Goal: Task Accomplishment & Management: Use online tool/utility

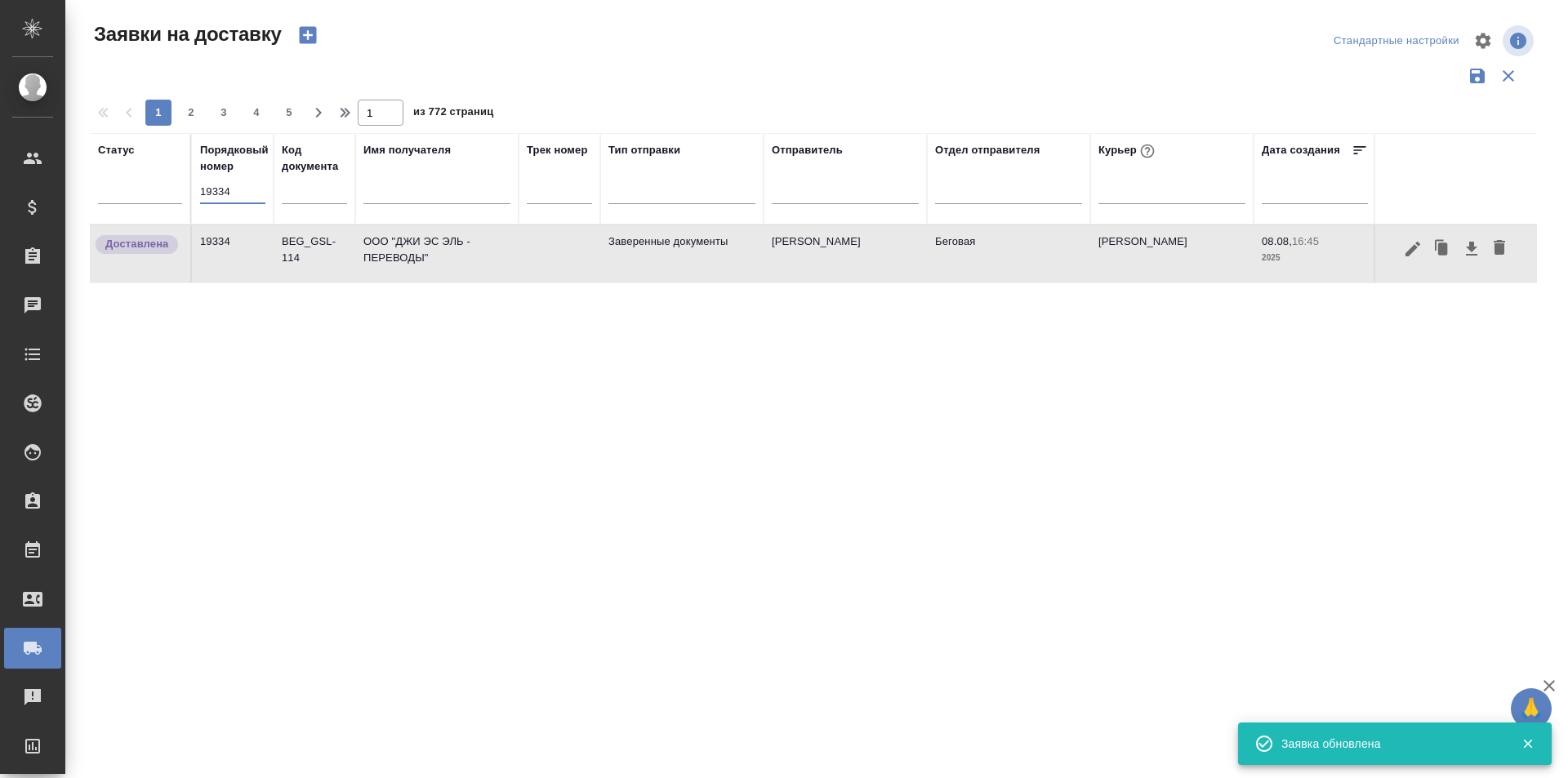
click at [214, 189] on input "19334" at bounding box center [233, 192] width 65 height 23
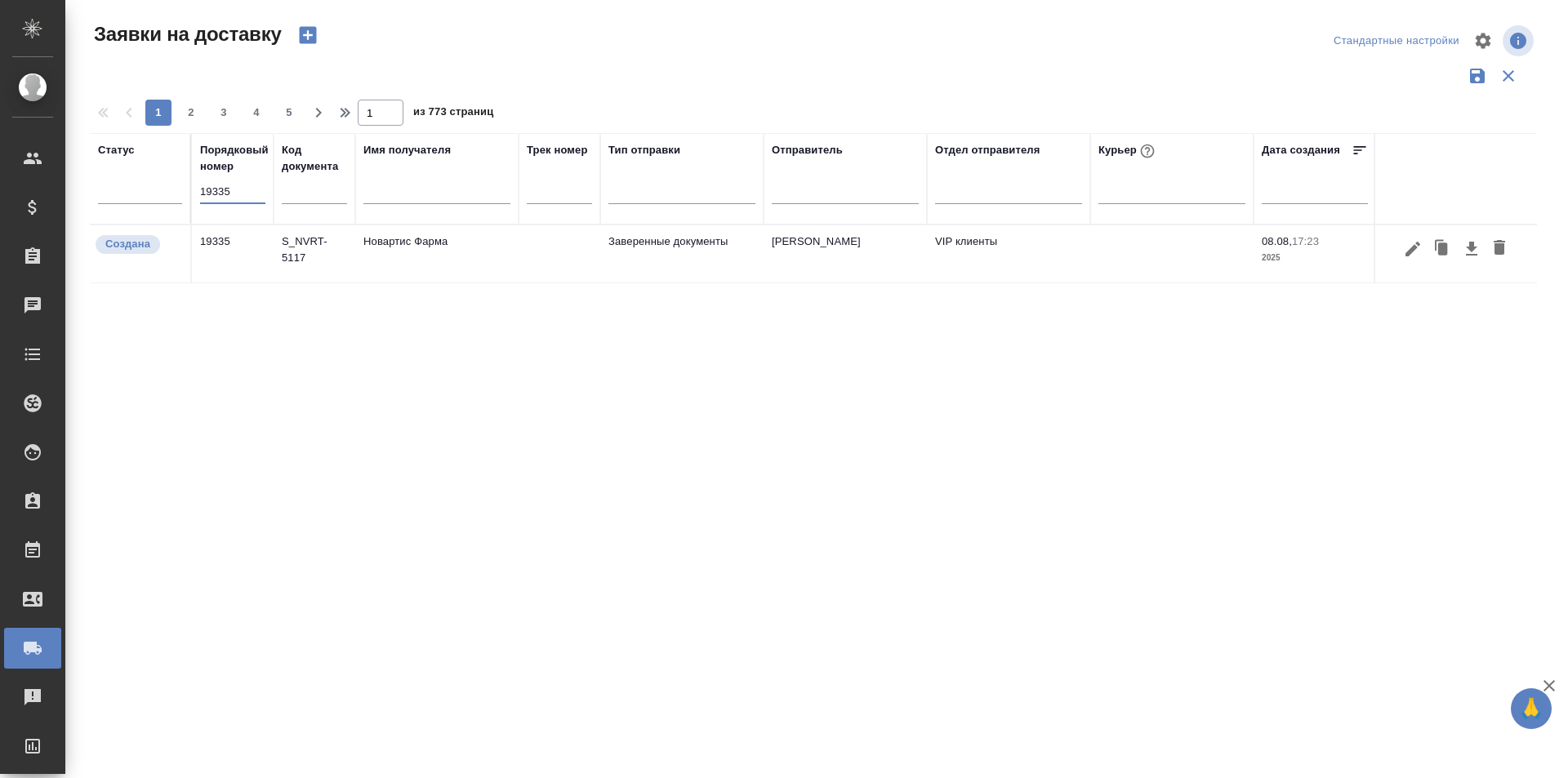
type input "19335"
click at [1410, 247] on icon "button" at bounding box center [1413, 248] width 20 height 20
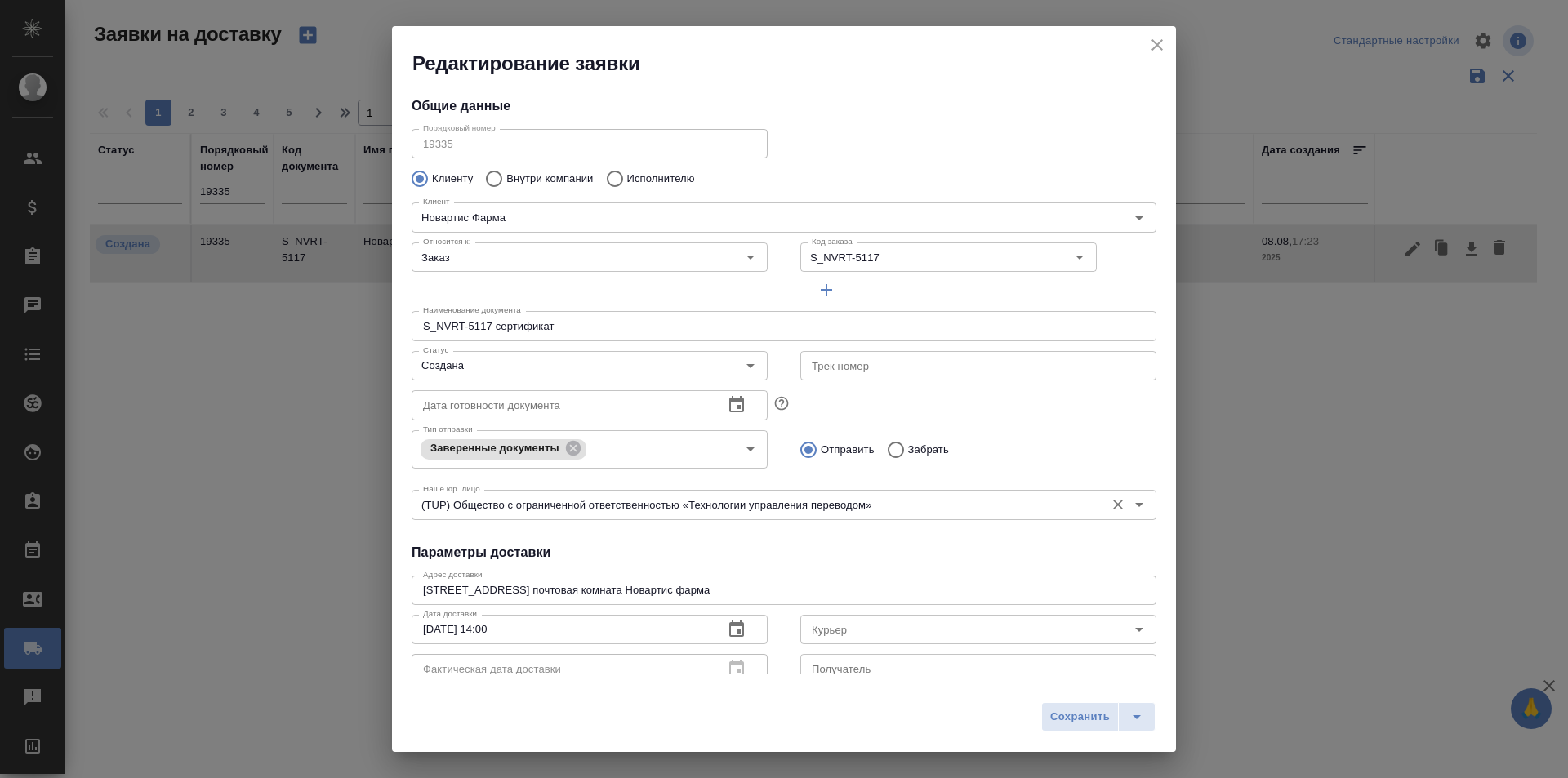
type input "VIP клиенты"
type input "[PERSON_NAME]"
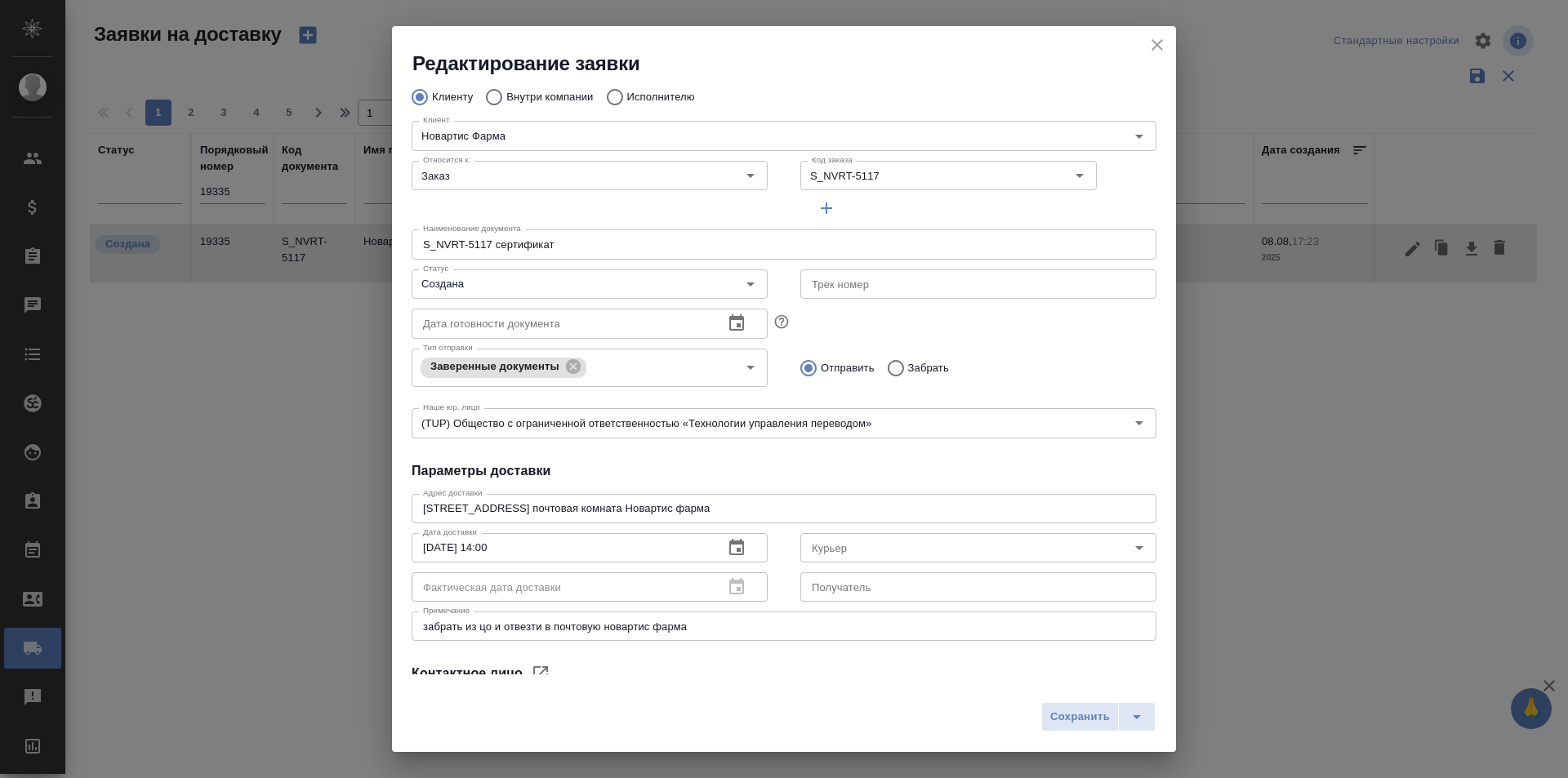
type input "[PERSON_NAME]"
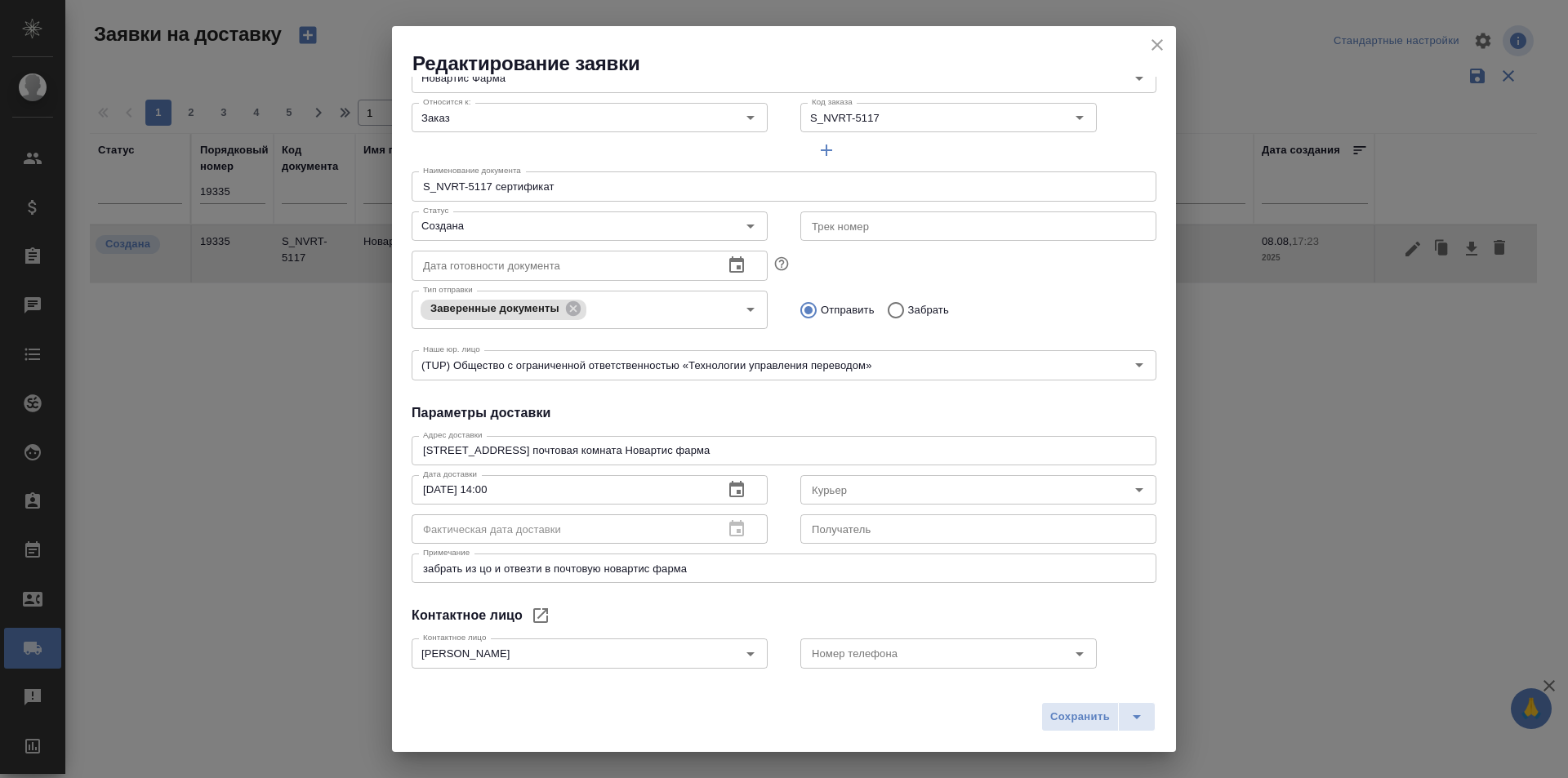
scroll to position [163, 0]
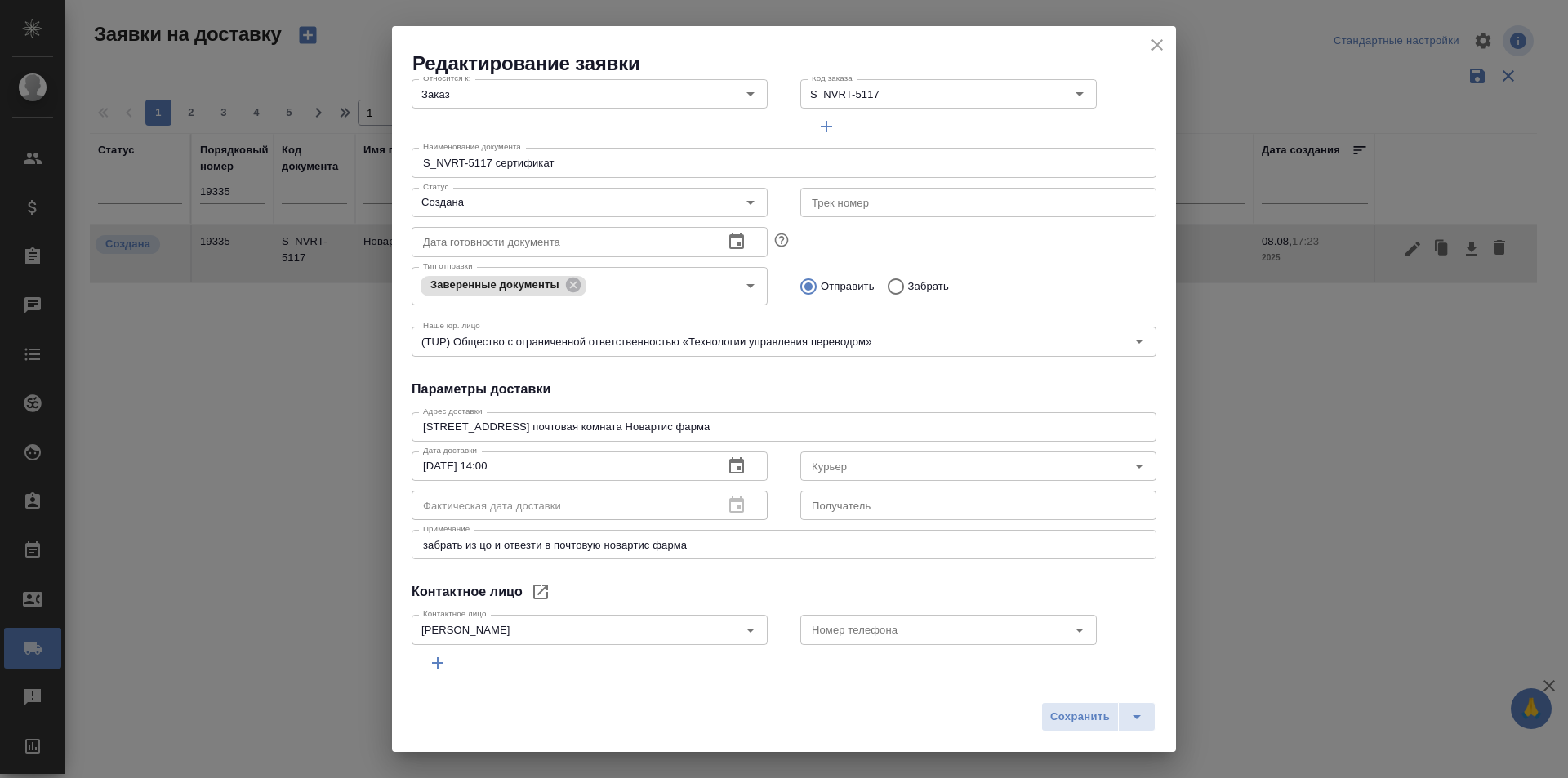
click at [1565, 466] on div "Редактирование заявки Общие данные Порядковый номер 19335 Порядковый номер Клие…" at bounding box center [784, 389] width 1568 height 778
click at [1305, 153] on div "Редактирование заявки Общие данные Порядковый номер 19335 Порядковый номер Клие…" at bounding box center [784, 389] width 1568 height 778
click at [1170, 34] on div "Редактирование заявки" at bounding box center [784, 51] width 784 height 50
click at [1163, 43] on icon "close" at bounding box center [1156, 45] width 20 height 20
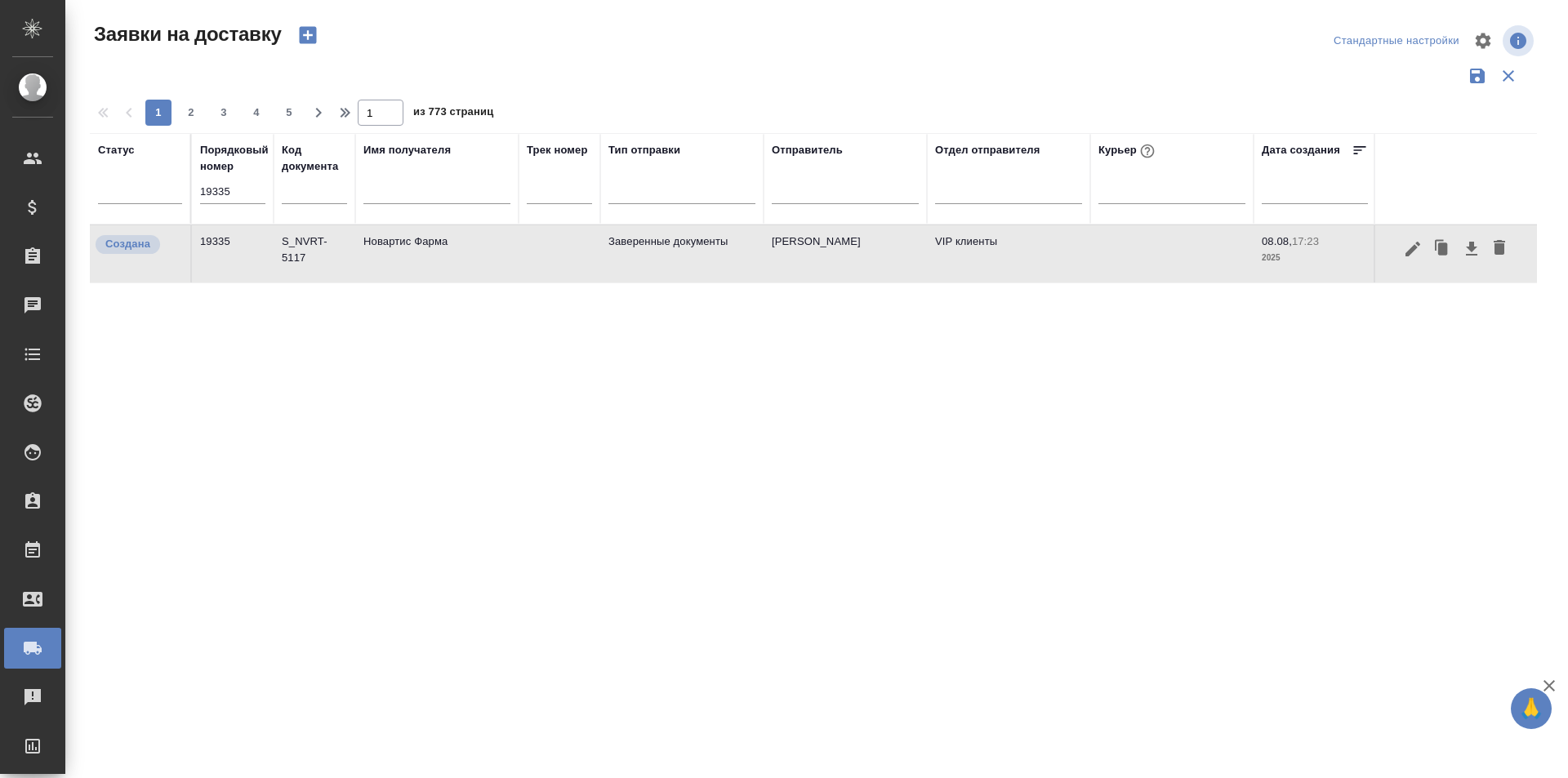
click at [231, 201] on input "19335" at bounding box center [233, 192] width 65 height 23
paste input "6"
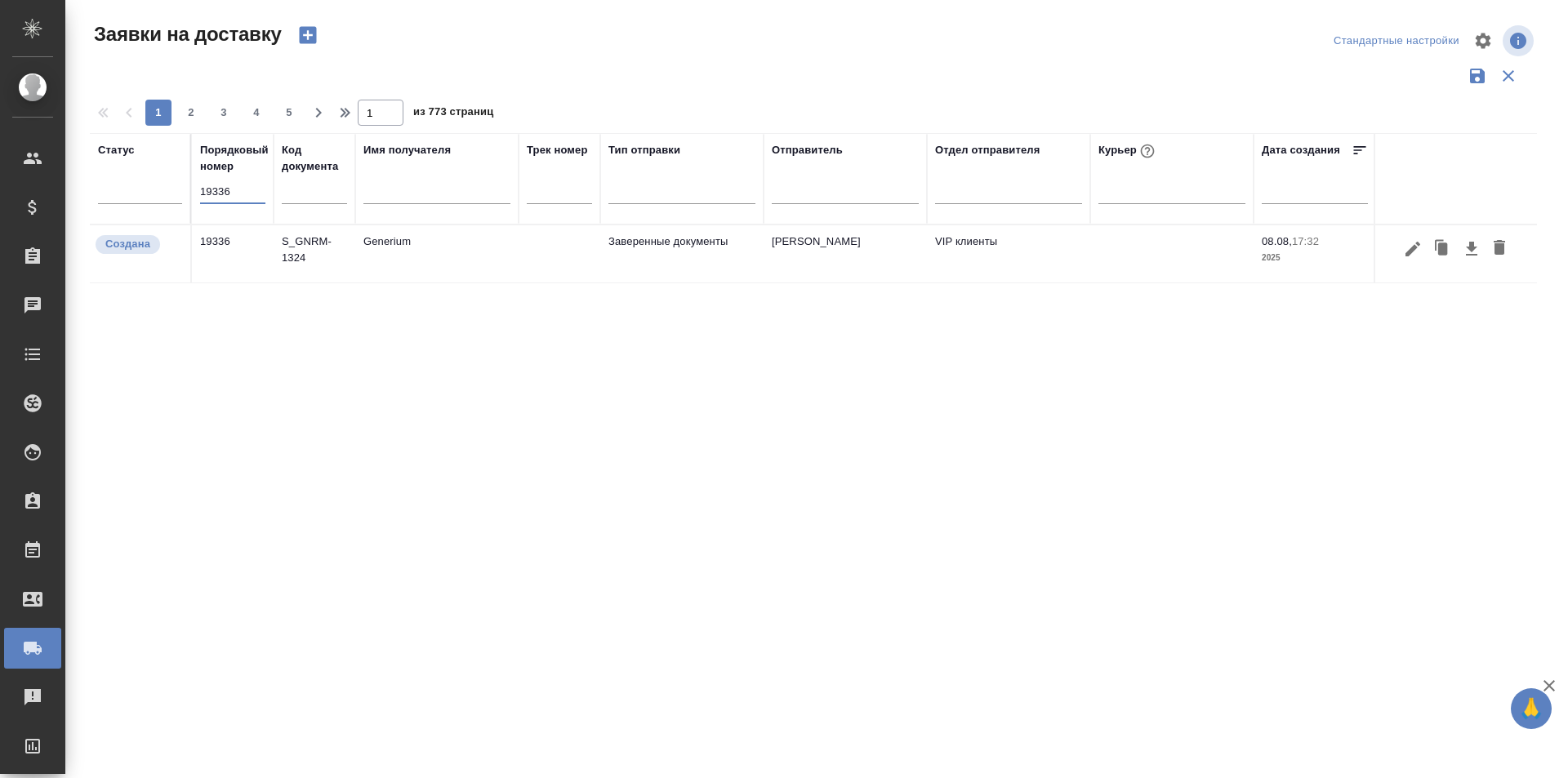
type input "19336"
click at [1404, 253] on icon "button" at bounding box center [1413, 248] width 20 height 20
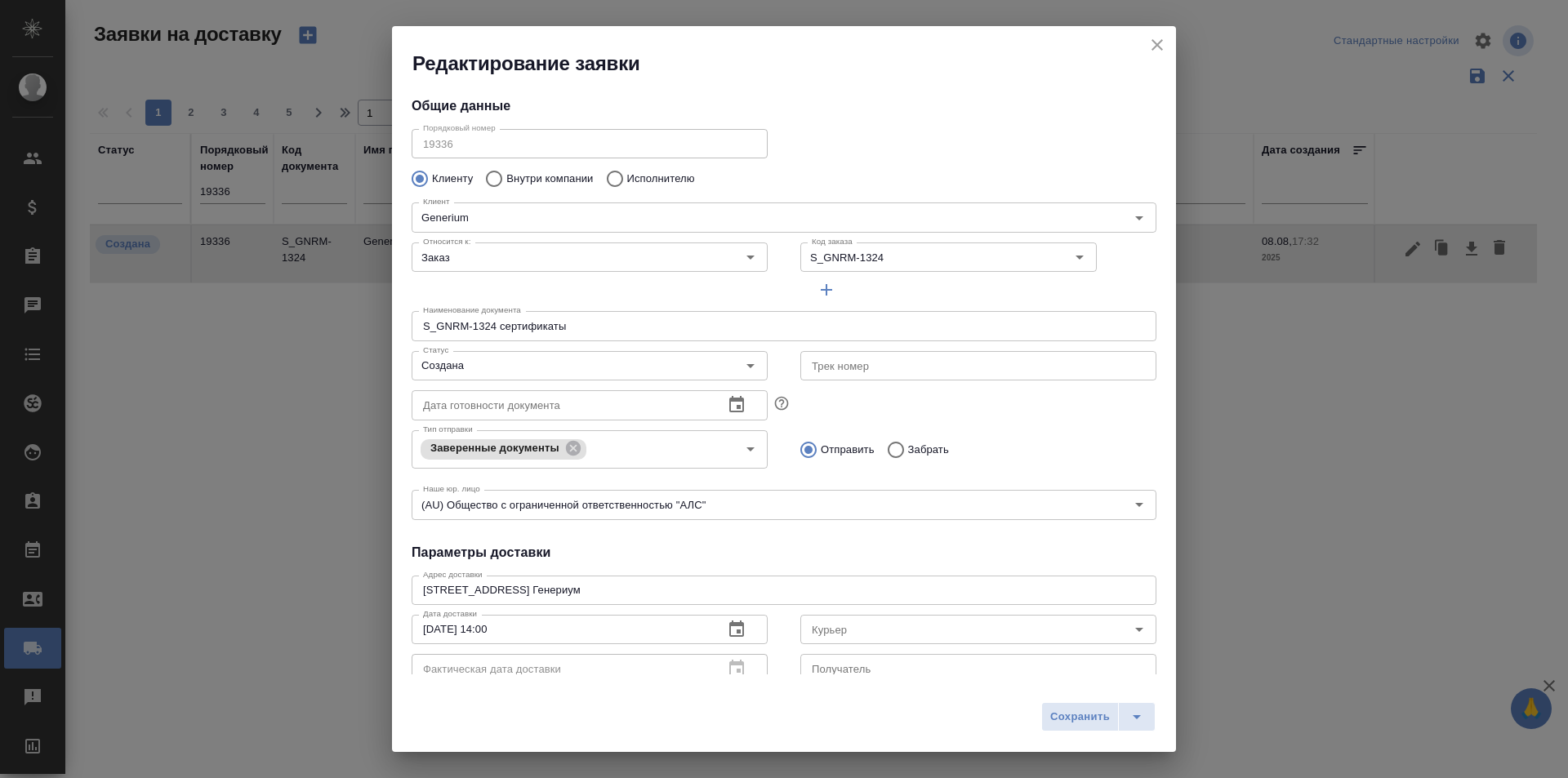
type input "[PERSON_NAME]"
type input "[PHONE_NUMBER]"
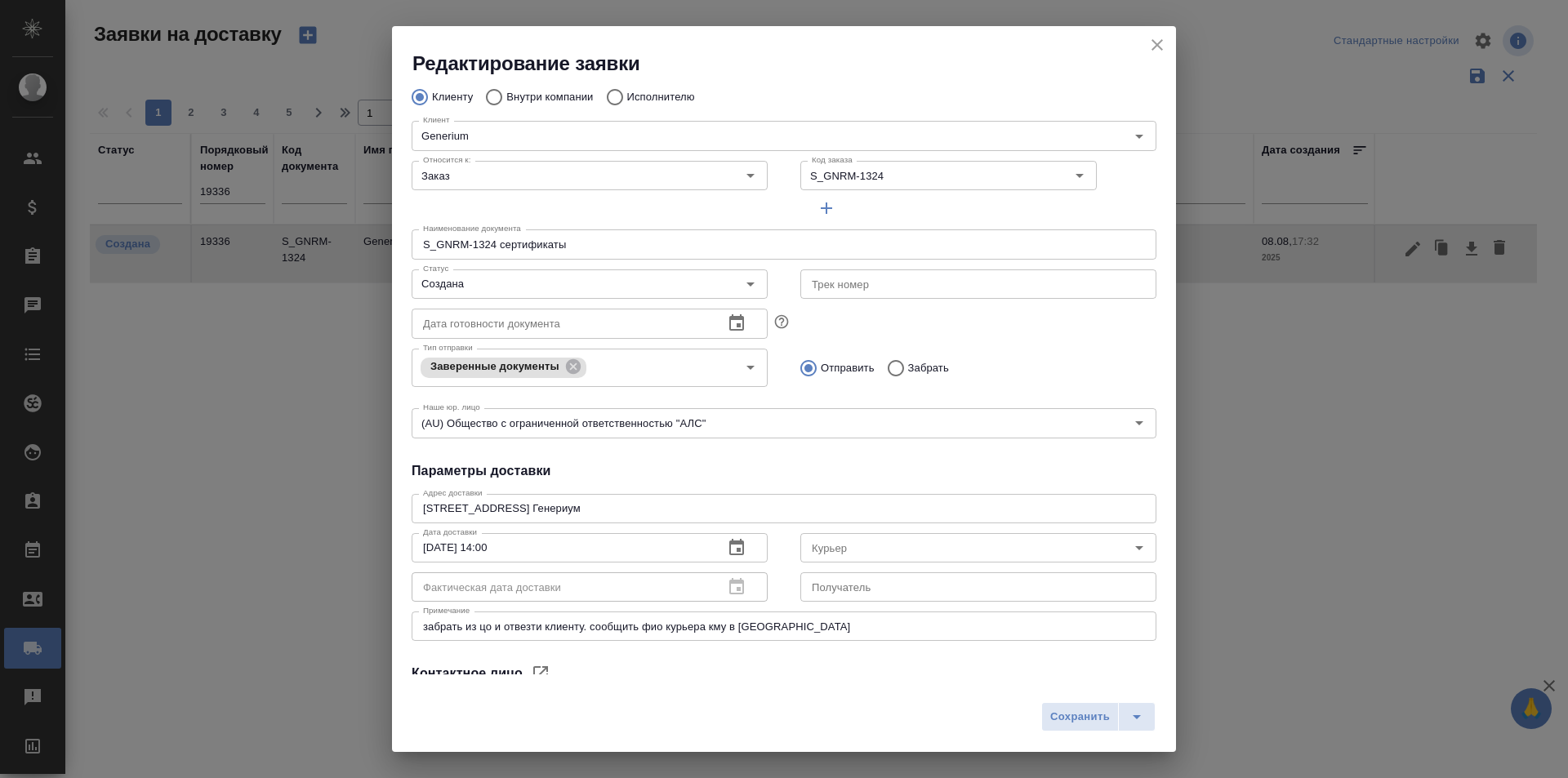
click at [1157, 54] on icon "close" at bounding box center [1156, 45] width 20 height 20
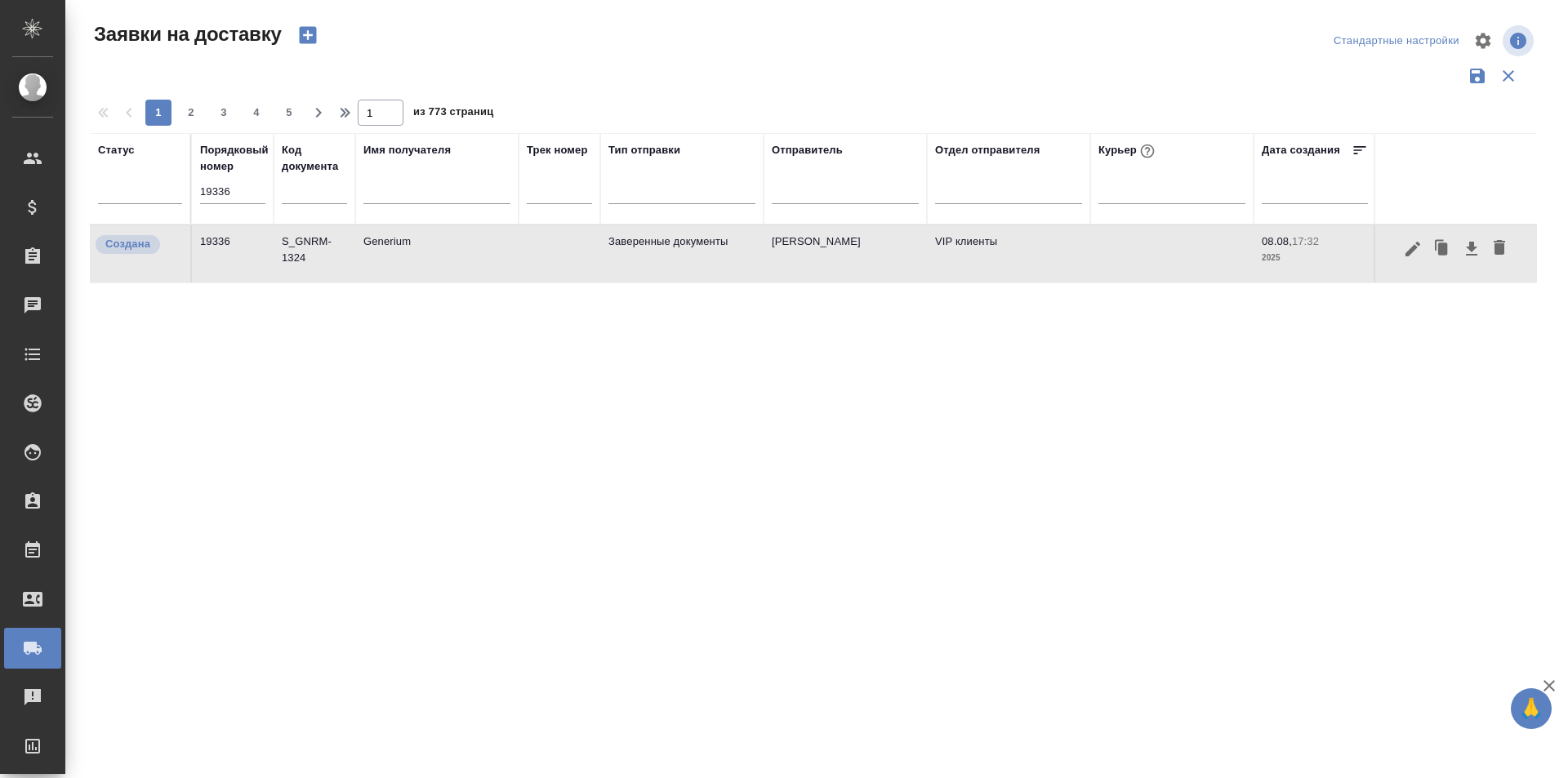
click at [246, 176] on div "Порядковый номер 19336" at bounding box center [233, 179] width 65 height 74
click at [244, 183] on input "19336" at bounding box center [233, 192] width 65 height 23
paste input "3"
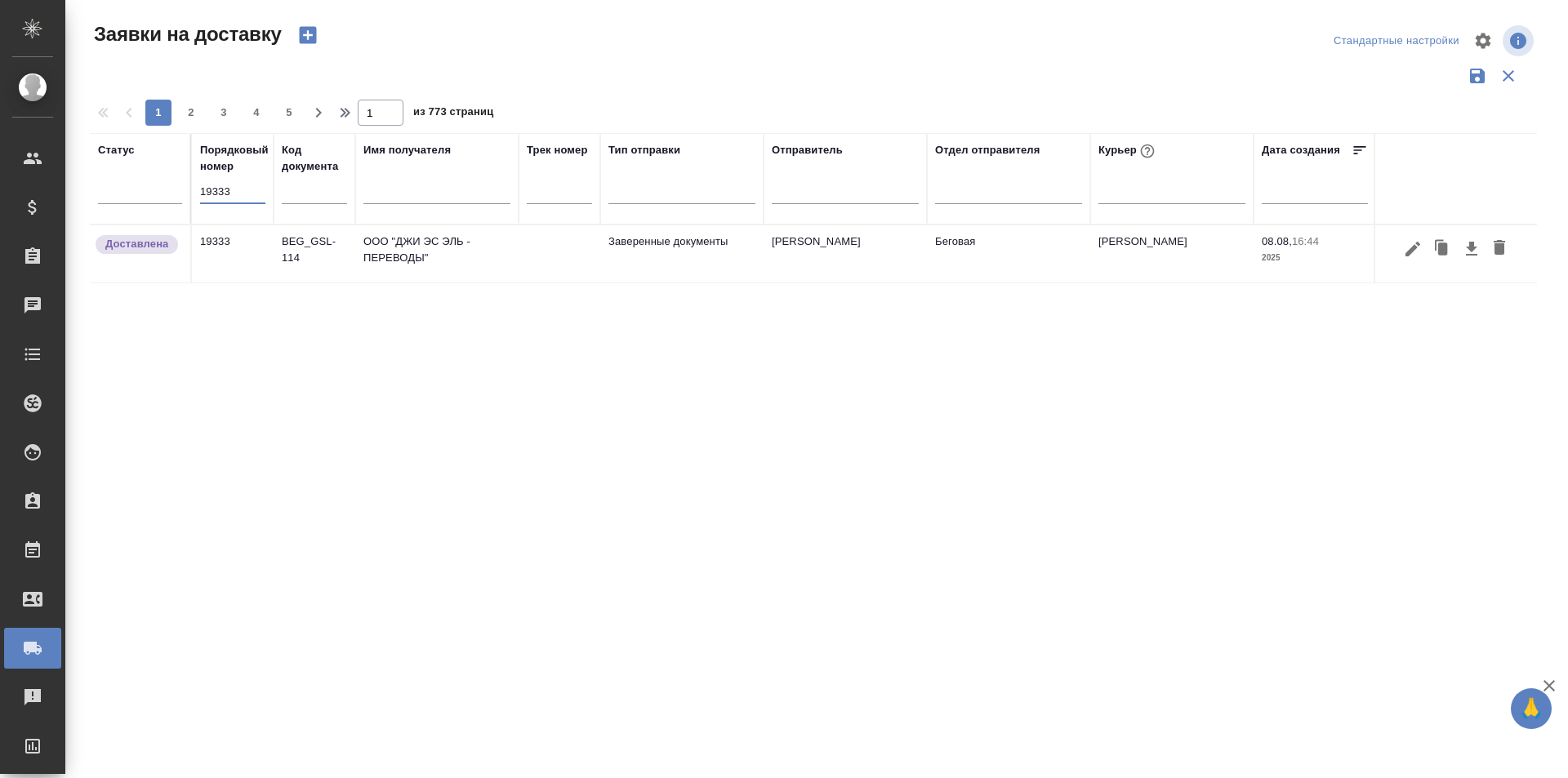
click at [253, 194] on input "19333" at bounding box center [233, 192] width 65 height 23
paste input "29"
type input "19329"
click at [1411, 256] on icon "button" at bounding box center [1413, 248] width 20 height 20
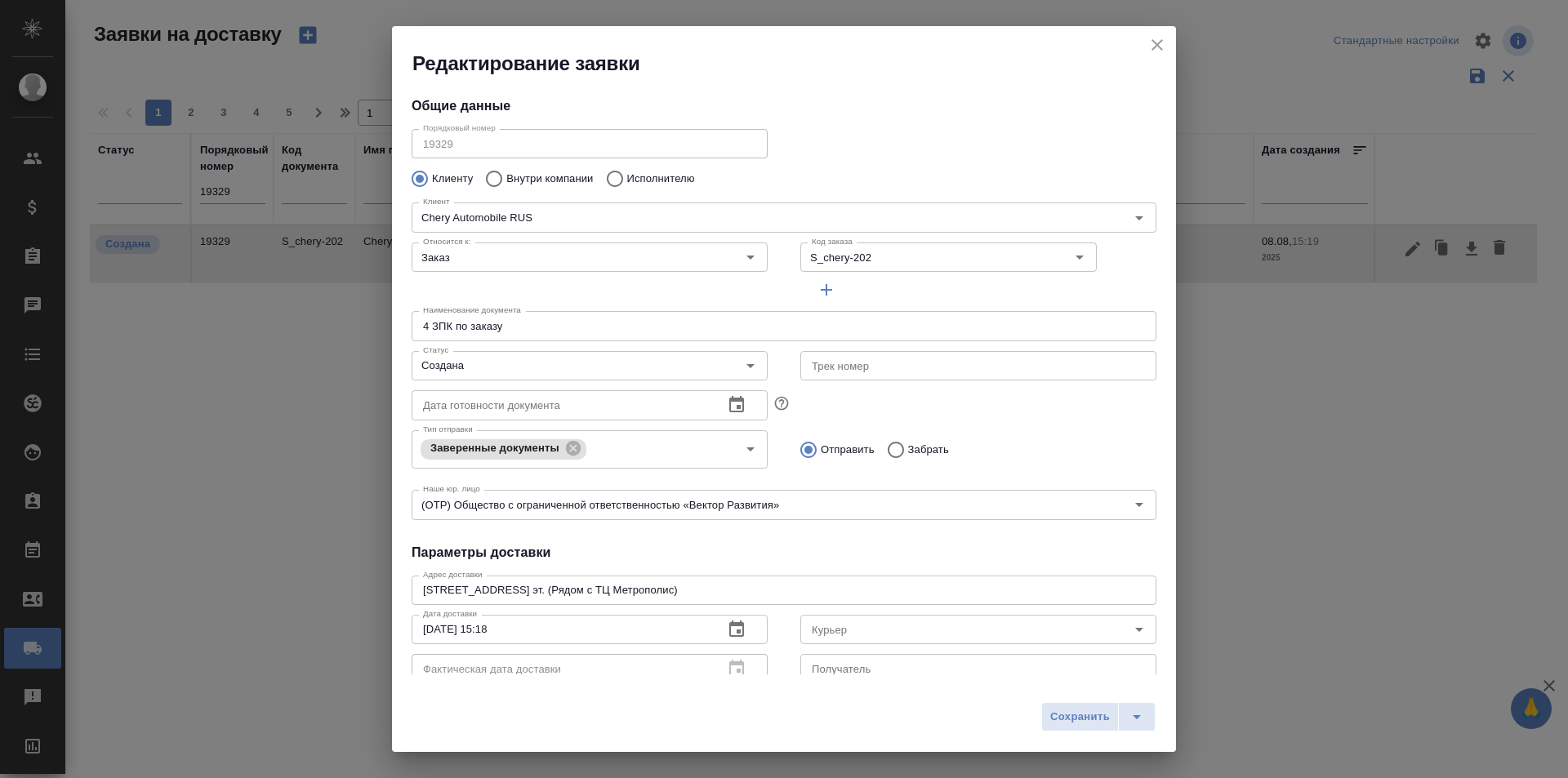
type input "[PERSON_NAME]"
type input "[PHONE_NUMBER]"
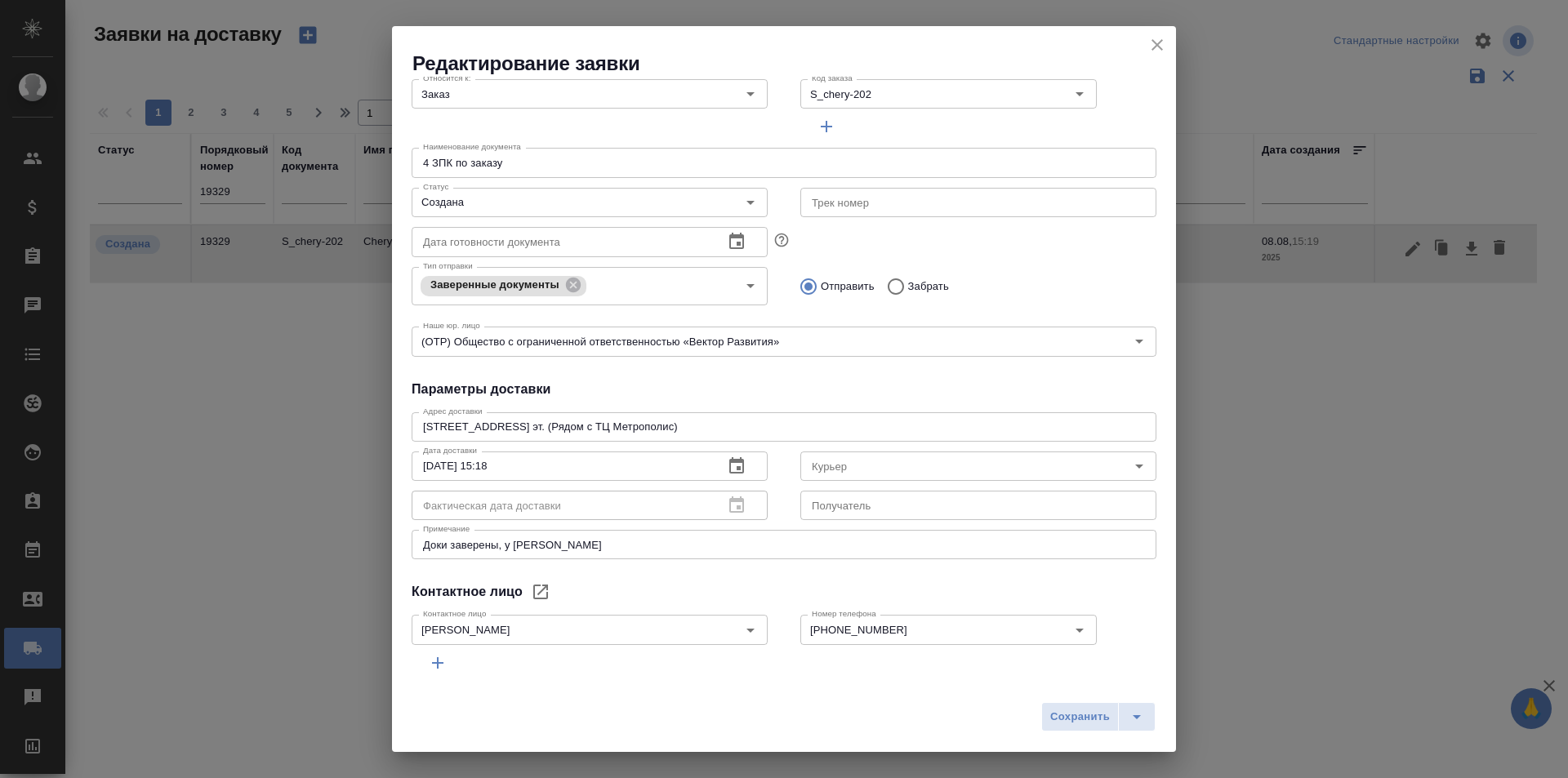
scroll to position [222, 0]
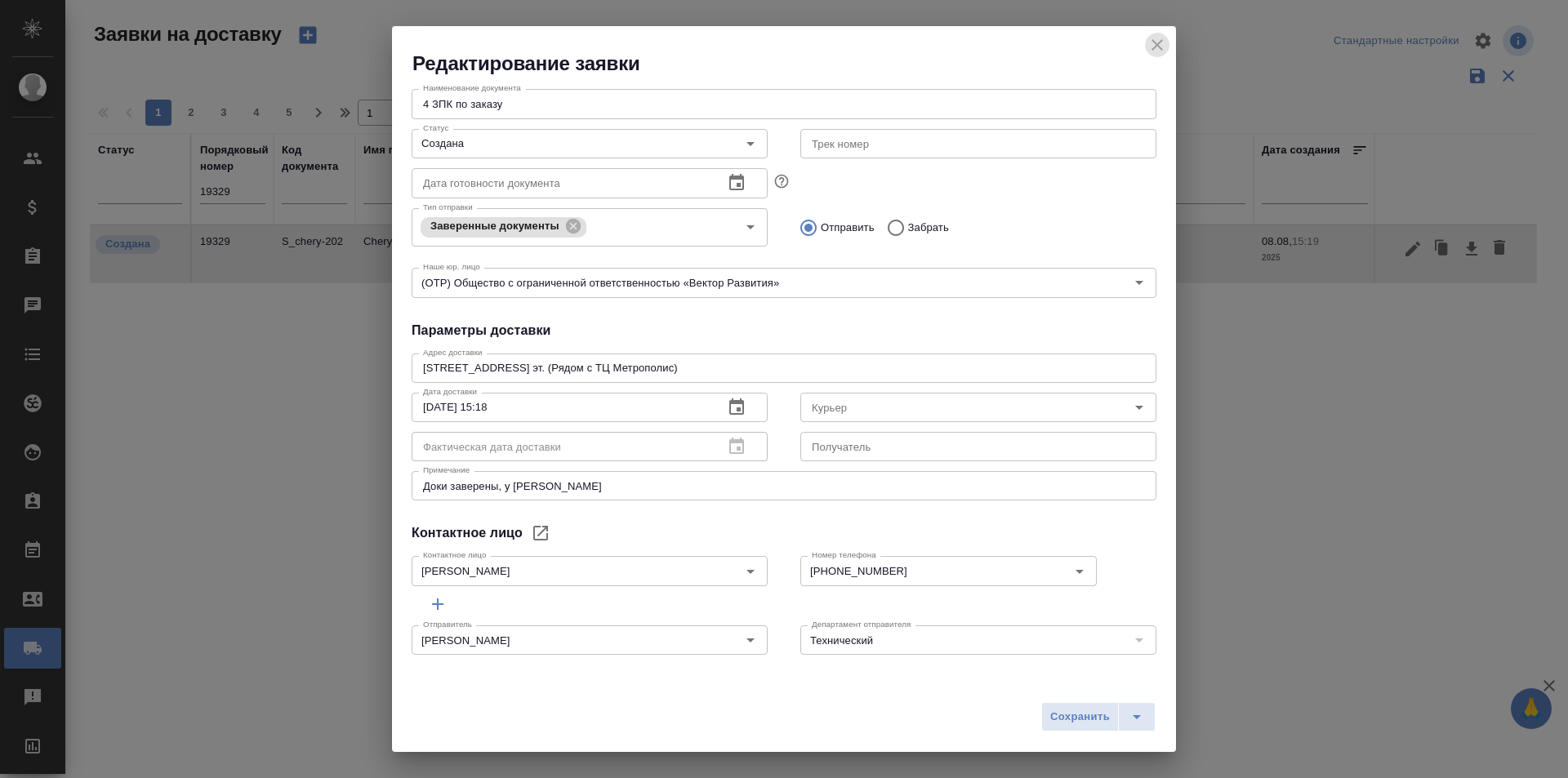
click at [1163, 39] on icon "close" at bounding box center [1156, 45] width 20 height 20
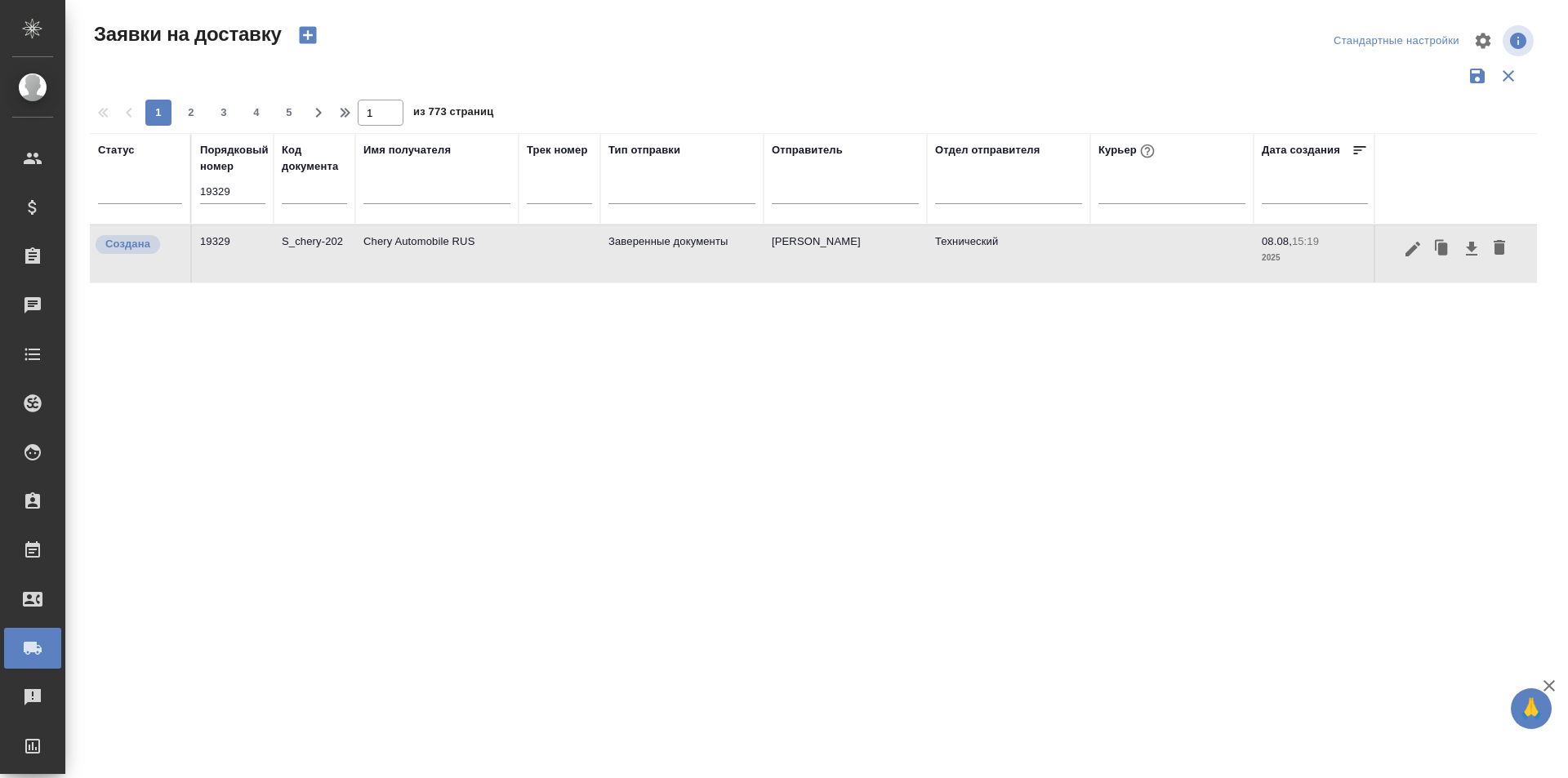
click at [226, 180] on div "Порядковый номер 19329" at bounding box center [233, 179] width 65 height 74
click at [226, 184] on input "19329" at bounding box center [233, 192] width 65 height 23
paste input "1"
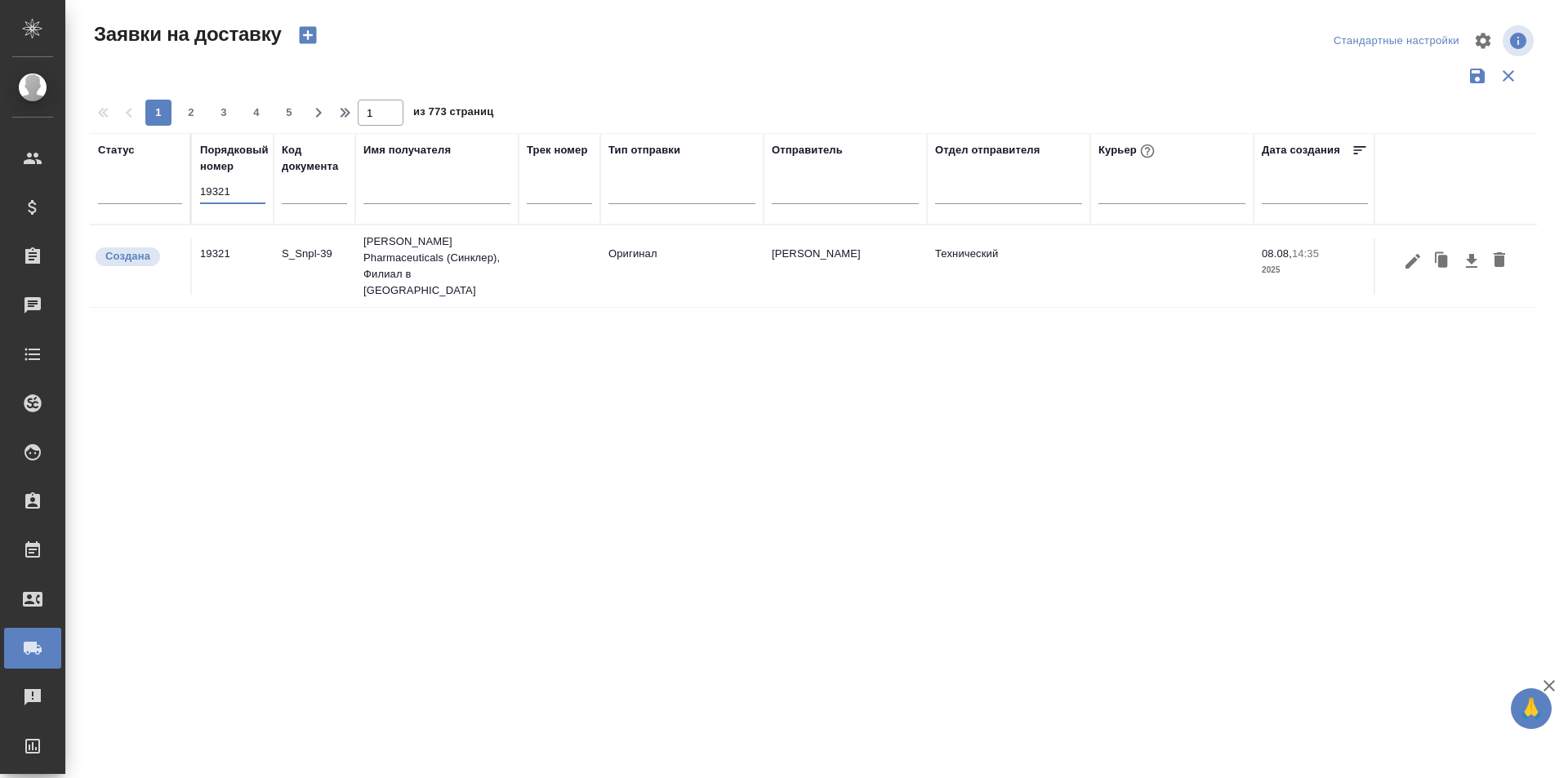
type input "19321"
click at [1403, 251] on icon "button" at bounding box center [1413, 261] width 20 height 20
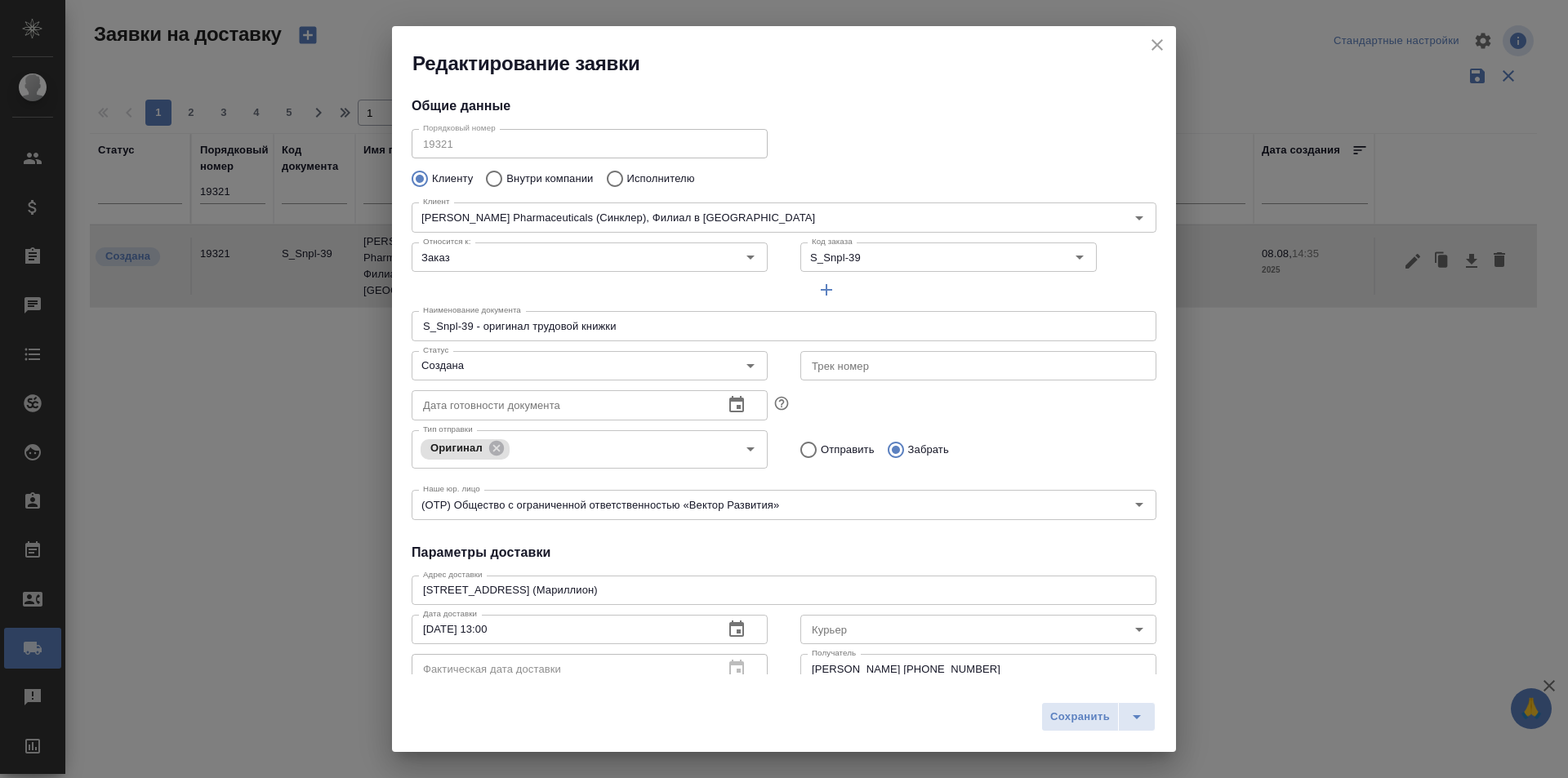
type input "[PERSON_NAME]"
type input "[PHONE_NUMBER]"
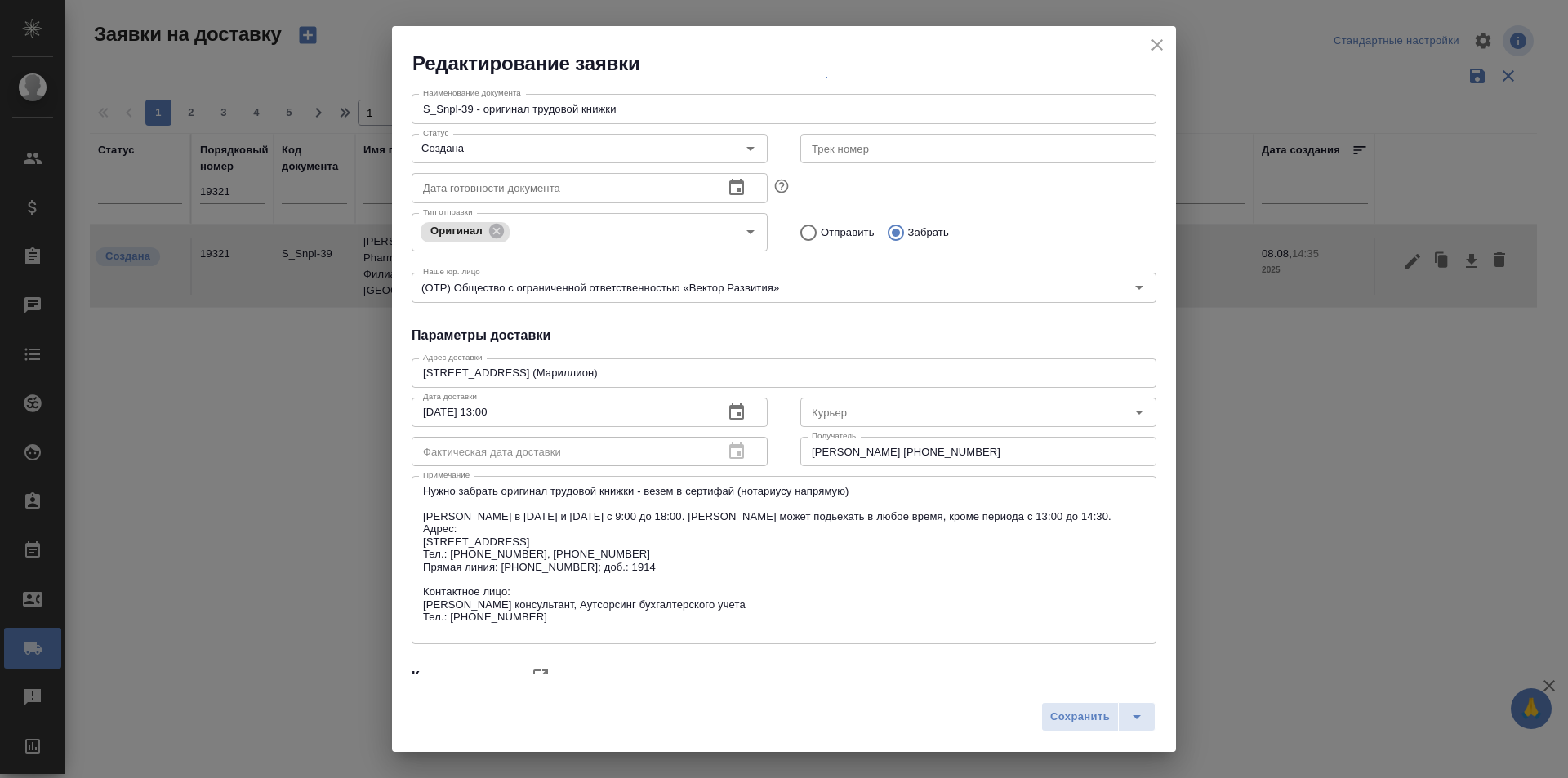
scroll to position [327, 0]
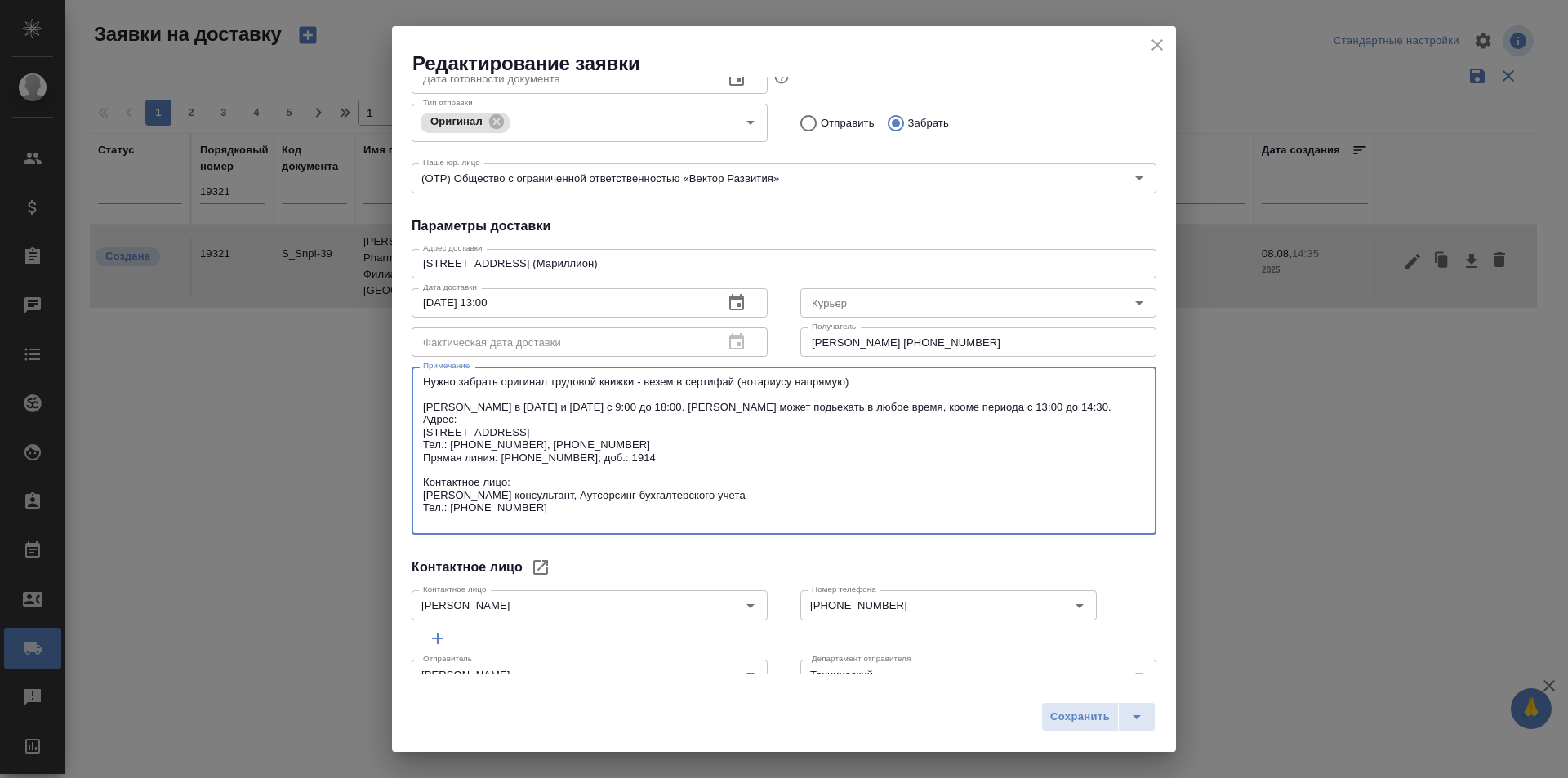
drag, startPoint x: 543, startPoint y: 519, endPoint x: 413, endPoint y: 379, distance: 191.0
click at [413, 379] on div "Нужно забрать оригинал трудовой книжки - везем в сертифай (нотариусу напрямую) …" at bounding box center [784, 450] width 745 height 168
click at [705, 455] on textarea "Нужно забрать оригинал трудовой книжки - везем в сертифай (нотариусу напрямую) …" at bounding box center [783, 450] width 722 height 151
drag, startPoint x: 555, startPoint y: 520, endPoint x: 329, endPoint y: 312, distance: 307.1
click at [329, 312] on div "Редактирование заявки Общие данные Порядковый номер 19321 Порядковый номер Клие…" at bounding box center [784, 389] width 1568 height 778
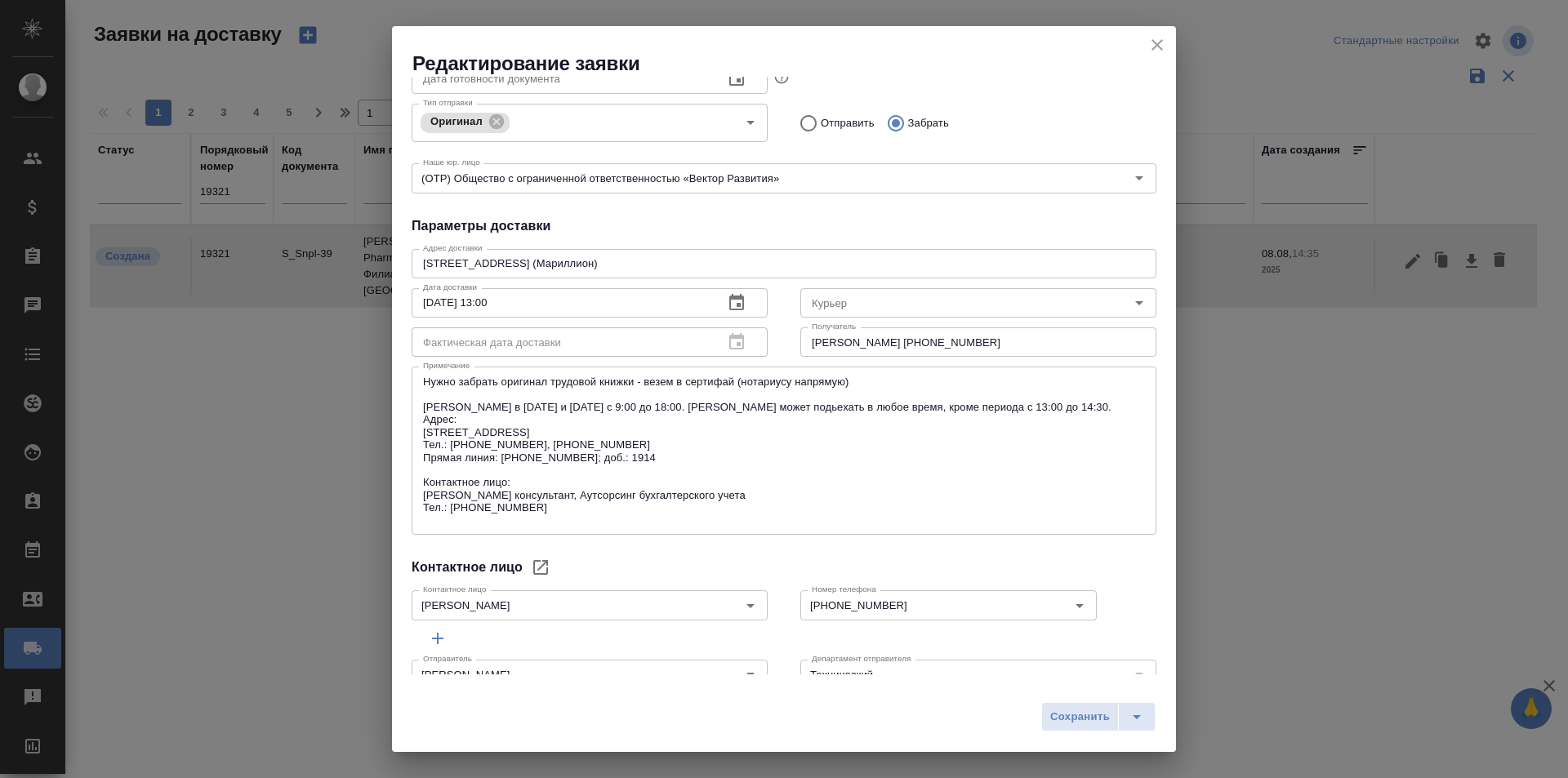
click at [878, 568] on div "Номер телефона [PHONE_NUMBER] Номер телефона" at bounding box center [979, 603] width 389 height 72
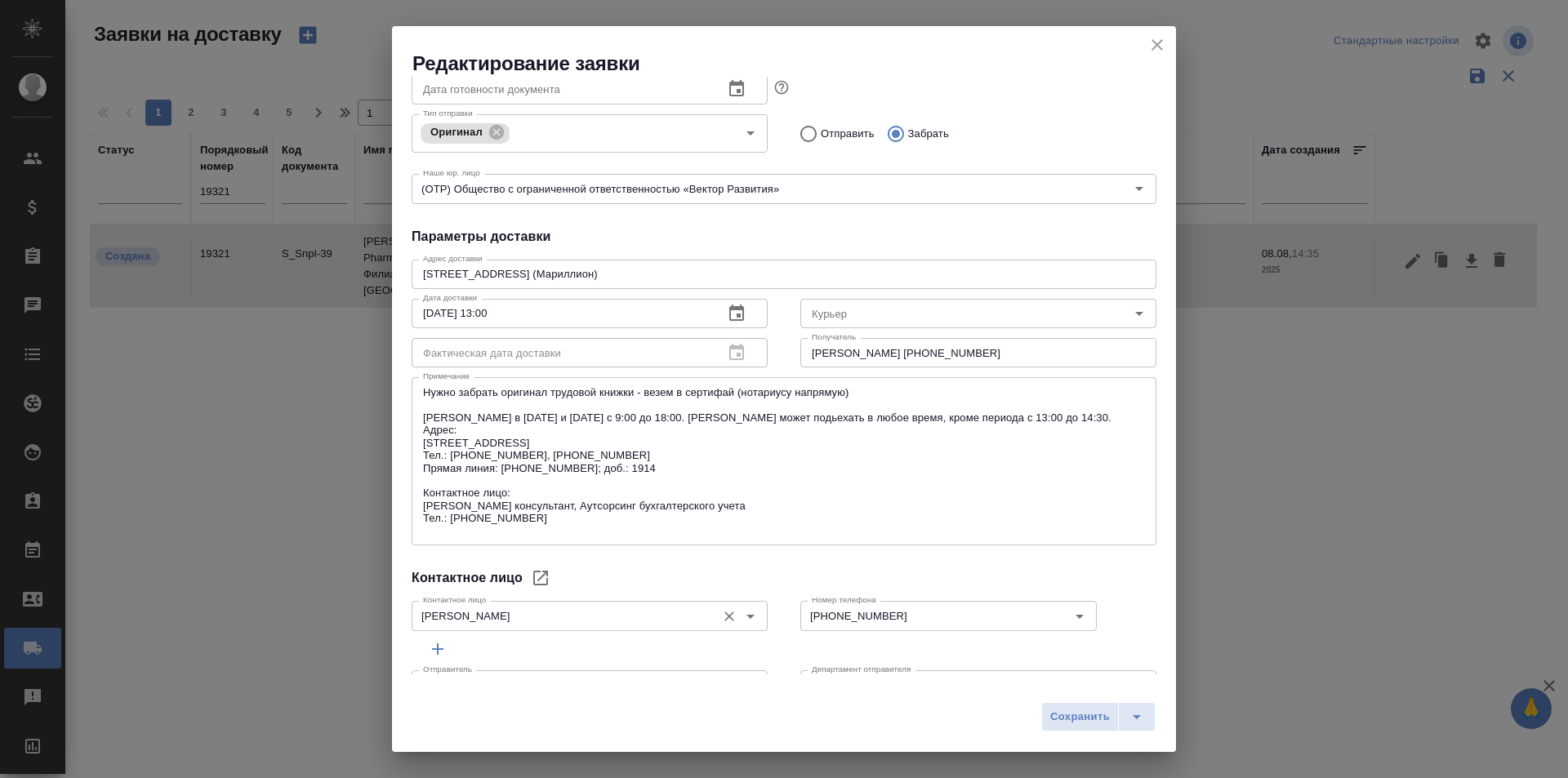
scroll to position [279, 0]
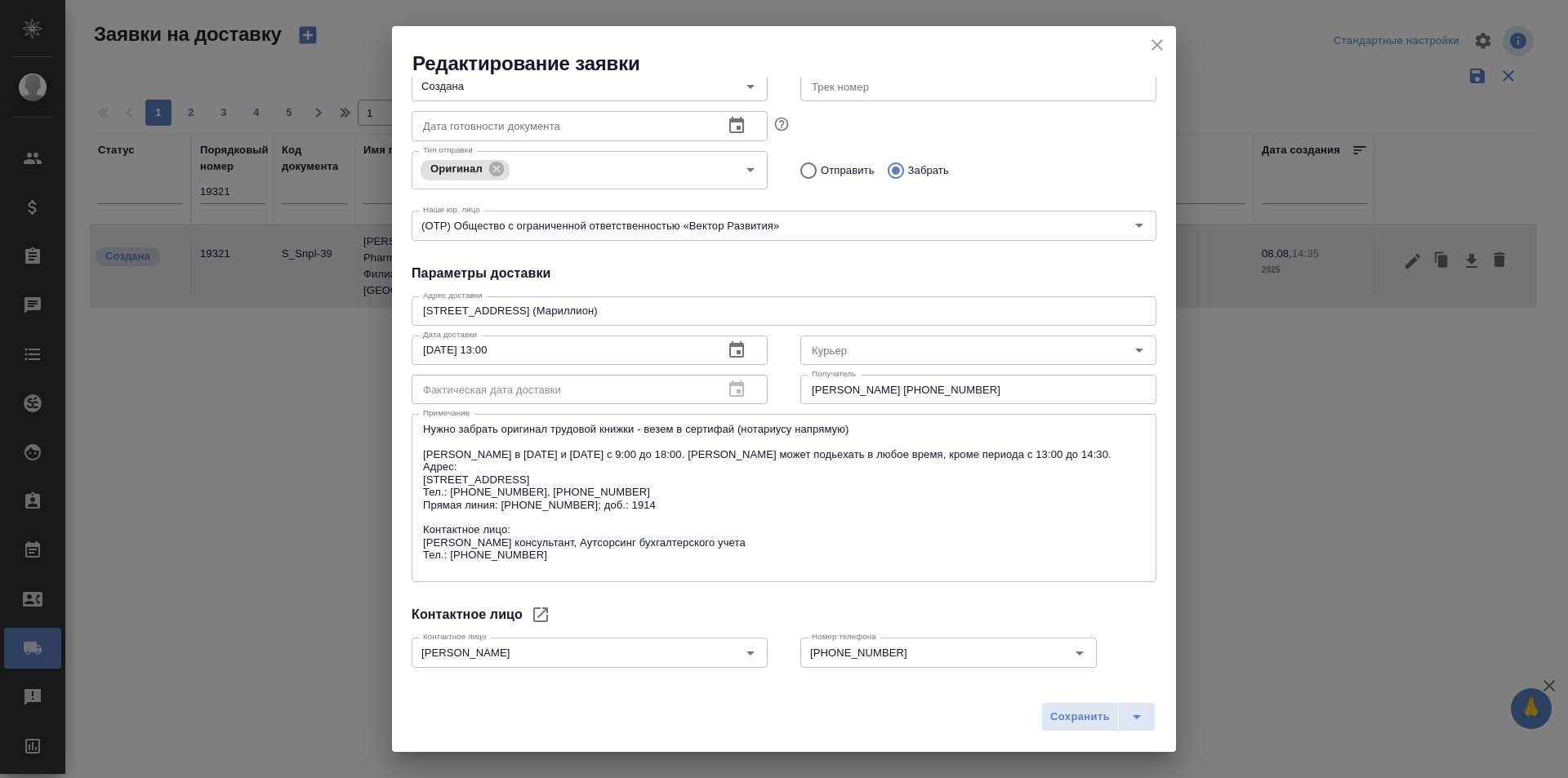
drag, startPoint x: 940, startPoint y: 284, endPoint x: 751, endPoint y: 402, distance: 222.8
click at [940, 284] on div "Общие данные Порядковый номер 19321 Порядковый номер Клиенту Внутри компании Ис…" at bounding box center [784, 375] width 784 height 597
click at [1159, 49] on icon "close" at bounding box center [1156, 45] width 20 height 20
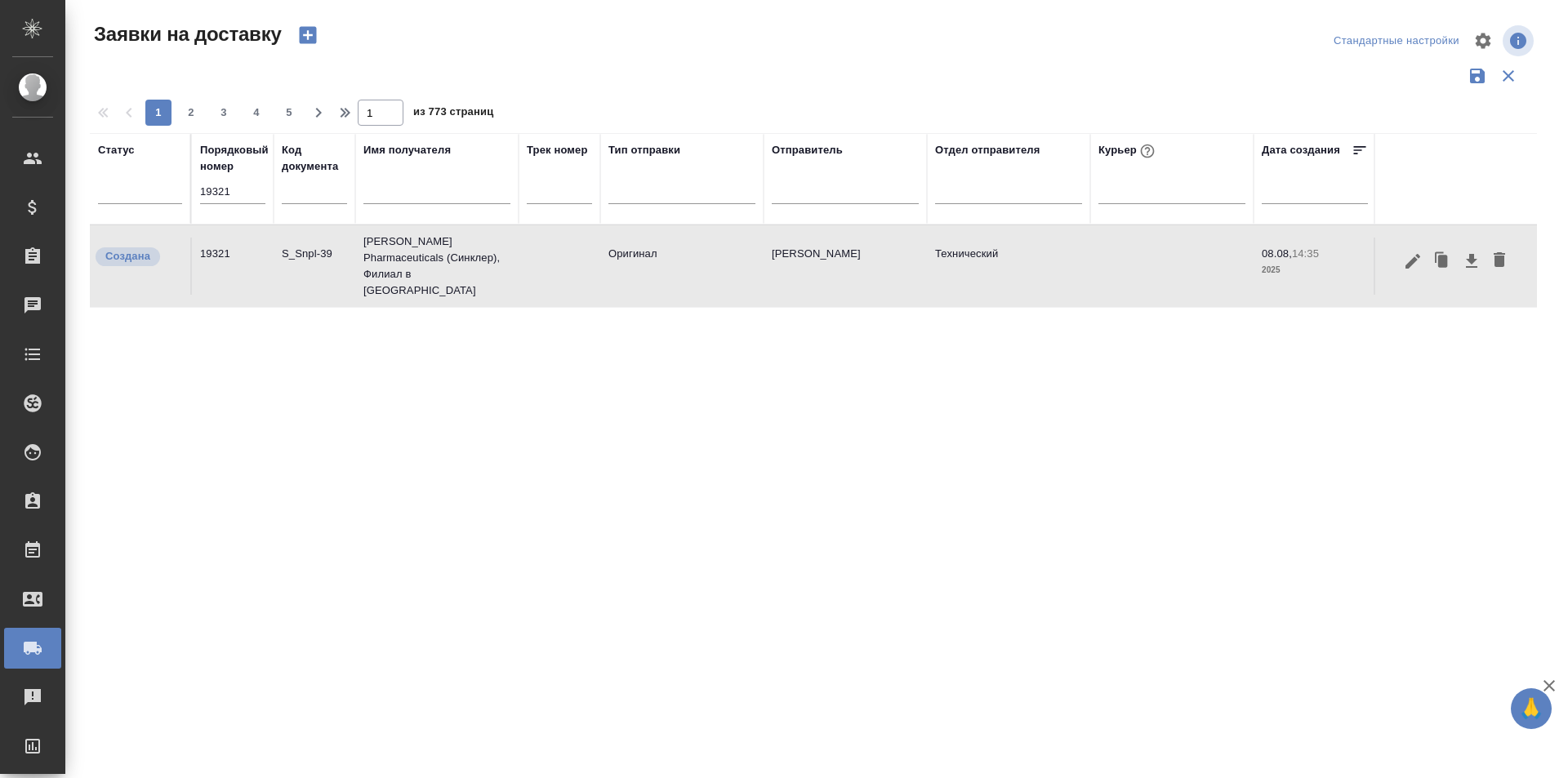
click at [241, 199] on input "19321" at bounding box center [233, 192] width 65 height 23
paste input "01"
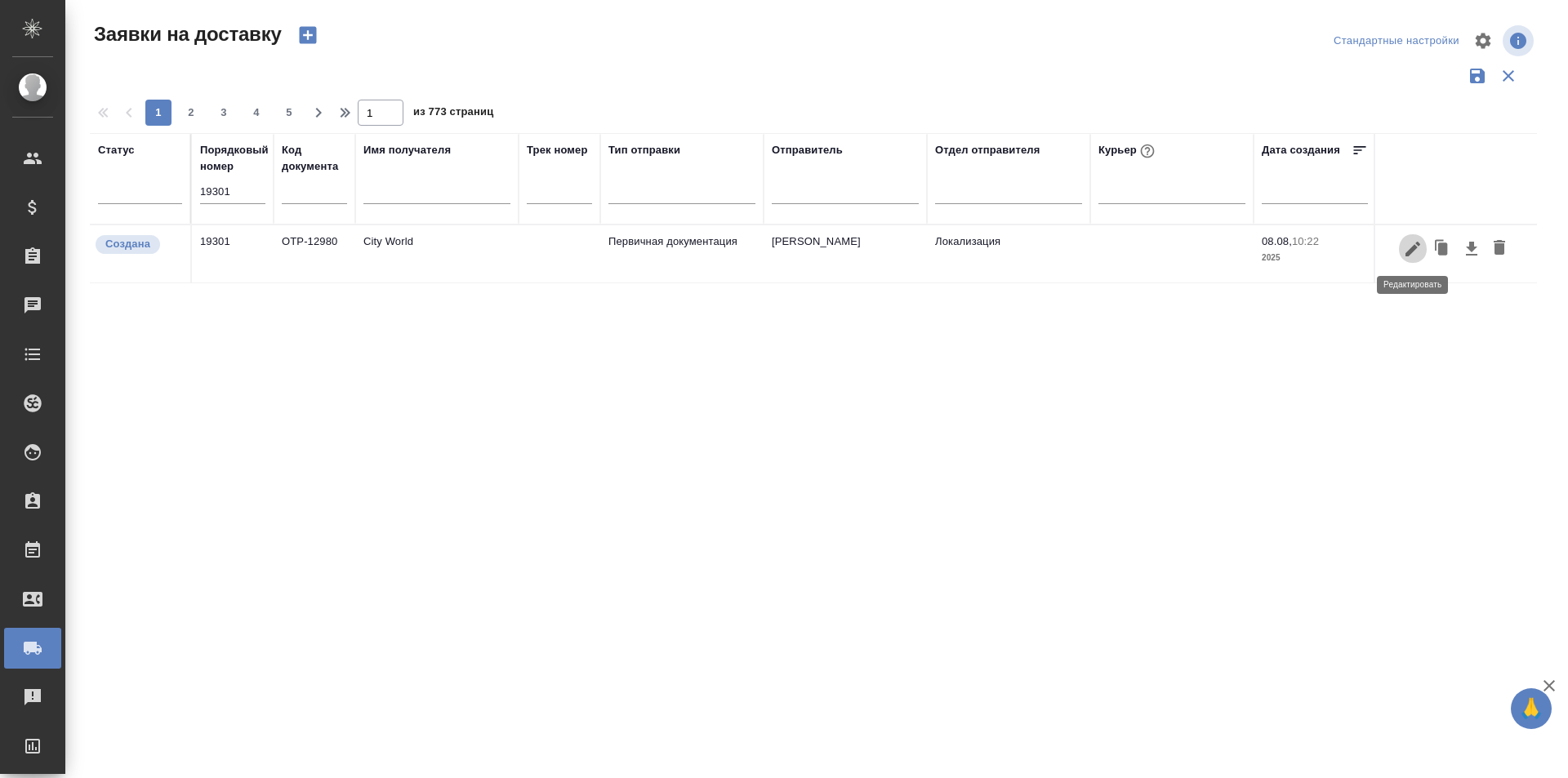
click at [1416, 255] on icon "button" at bounding box center [1413, 248] width 20 height 20
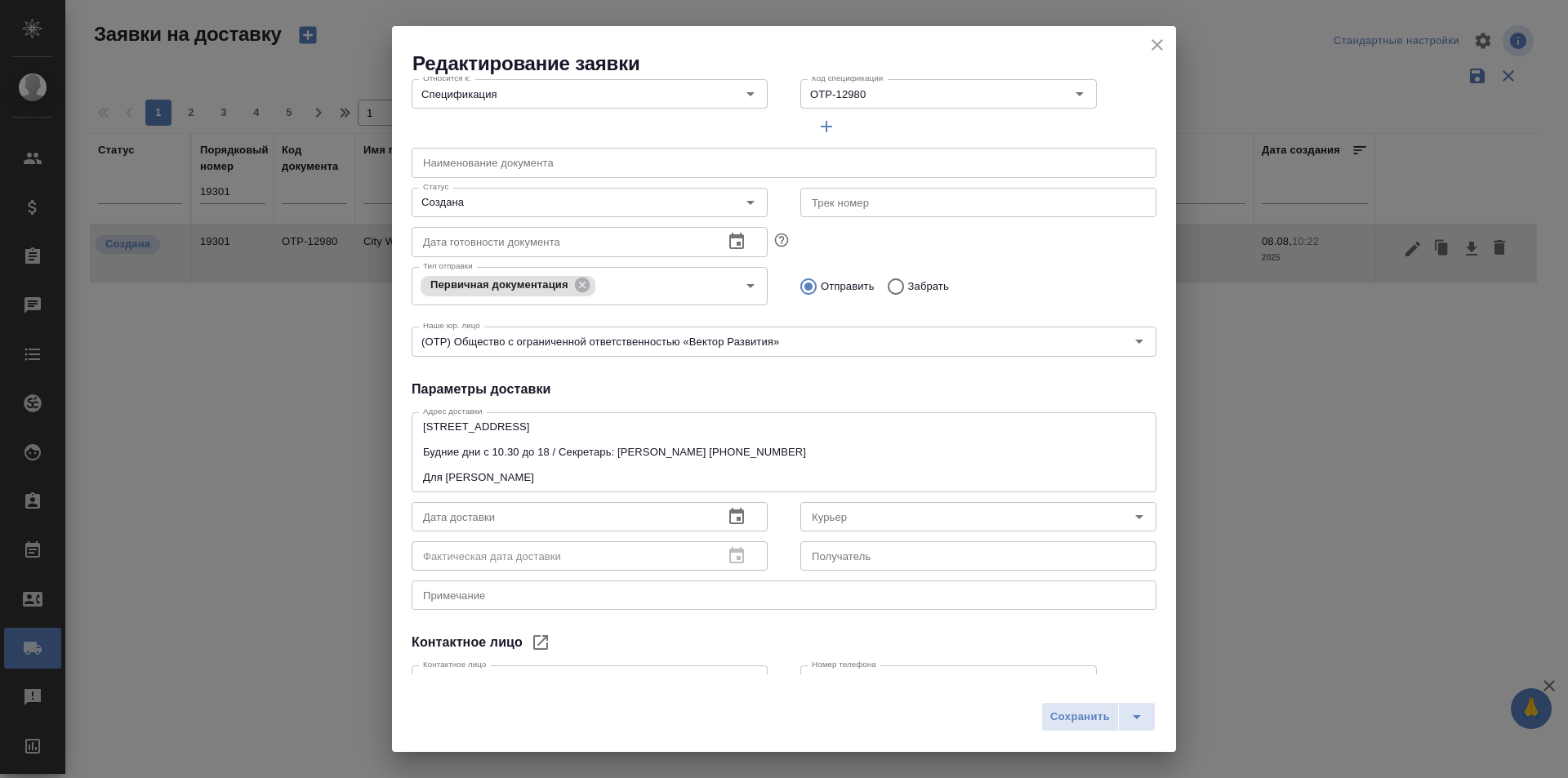
scroll to position [245, 0]
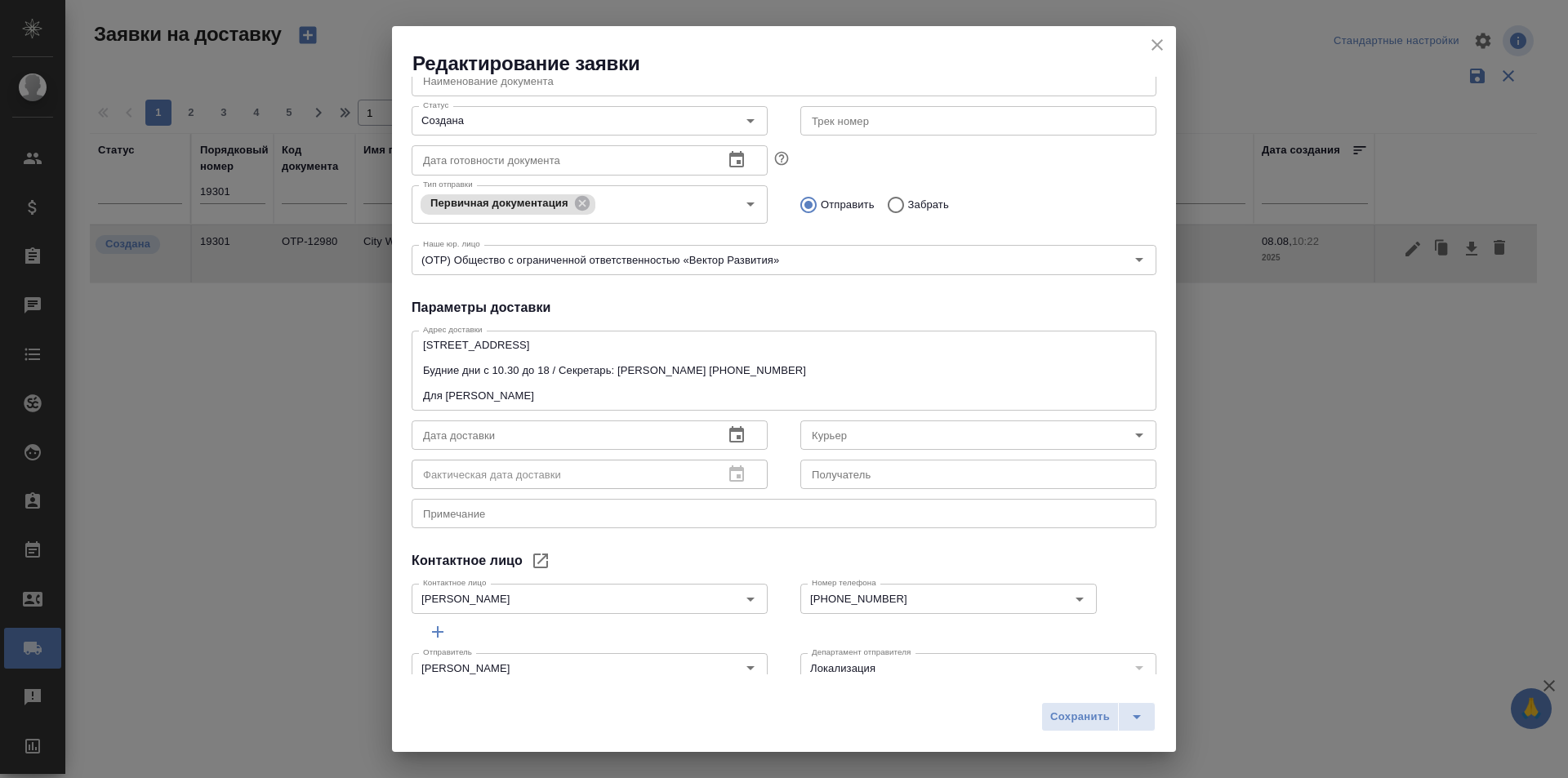
drag, startPoint x: 1119, startPoint y: 203, endPoint x: 1106, endPoint y: 401, distance: 198.4
click at [1119, 203] on div "Отправить Забрать" at bounding box center [979, 205] width 356 height 34
click at [1146, 709] on button "split button" at bounding box center [1137, 717] width 37 height 30
click at [1140, 691] on li "Сохранить и скачать" at bounding box center [1102, 682] width 130 height 26
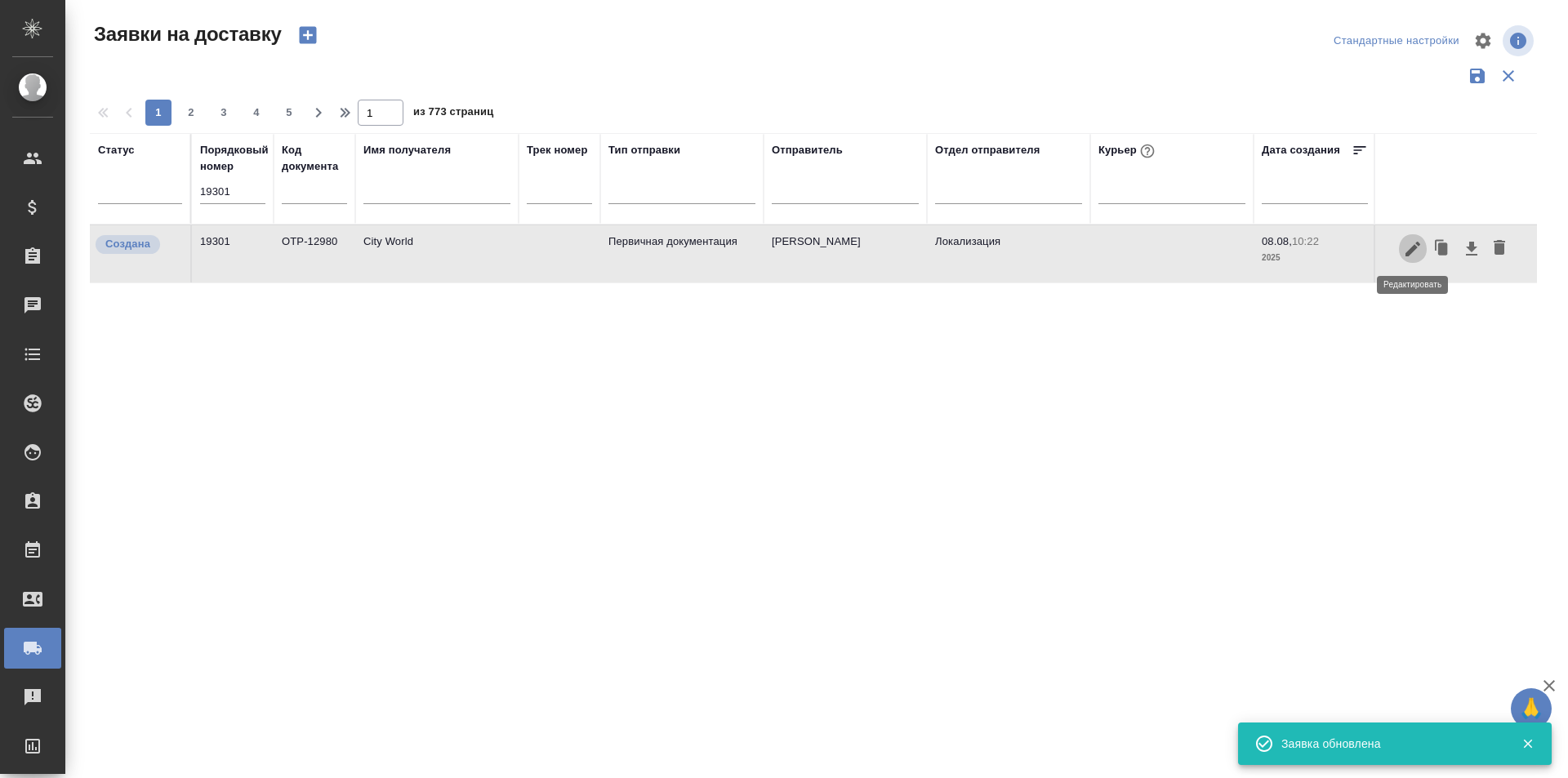
click at [1419, 249] on icon "button" at bounding box center [1413, 248] width 20 height 20
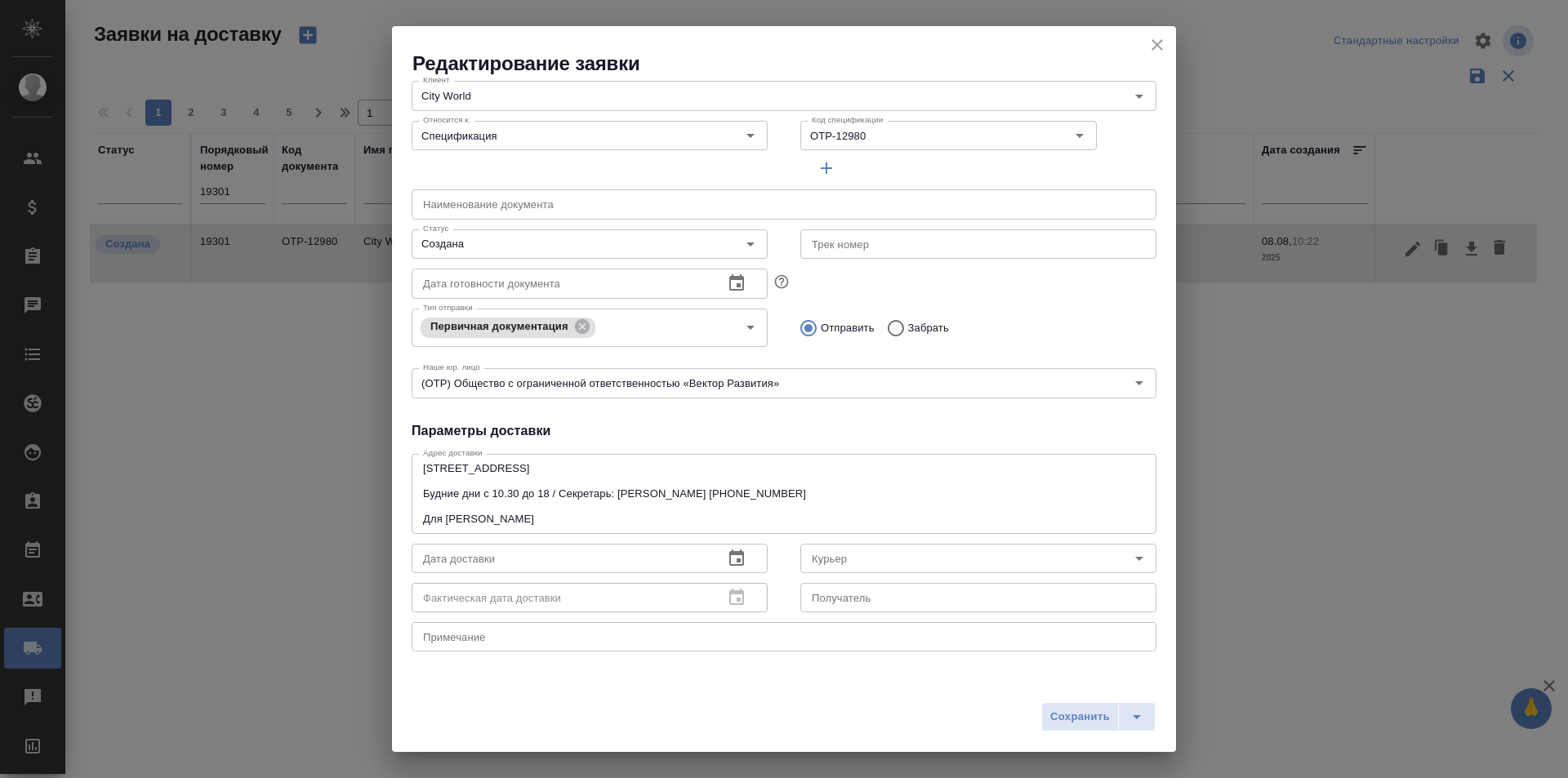
scroll to position [0, 0]
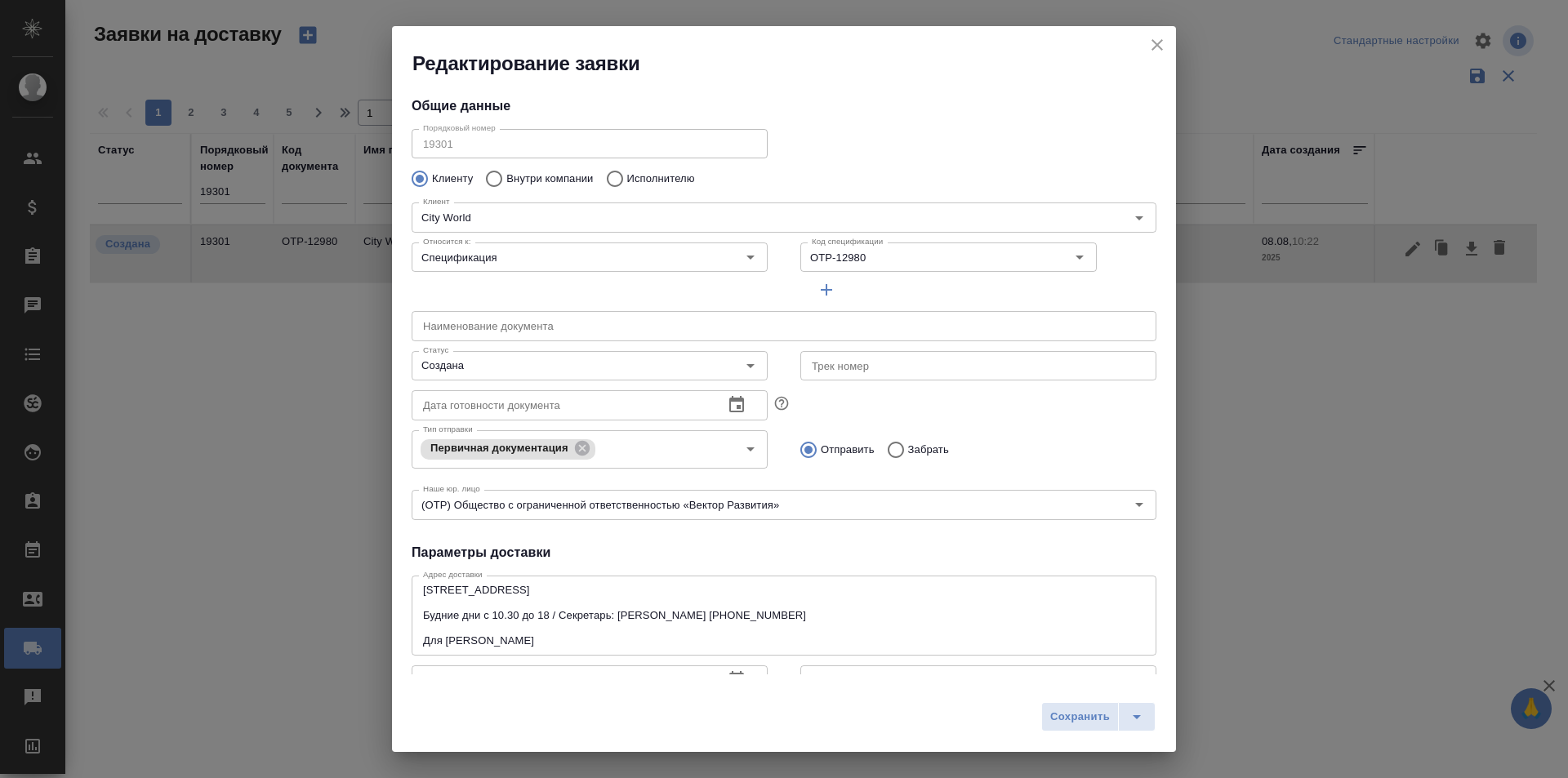
click at [1163, 48] on icon "close" at bounding box center [1156, 45] width 20 height 20
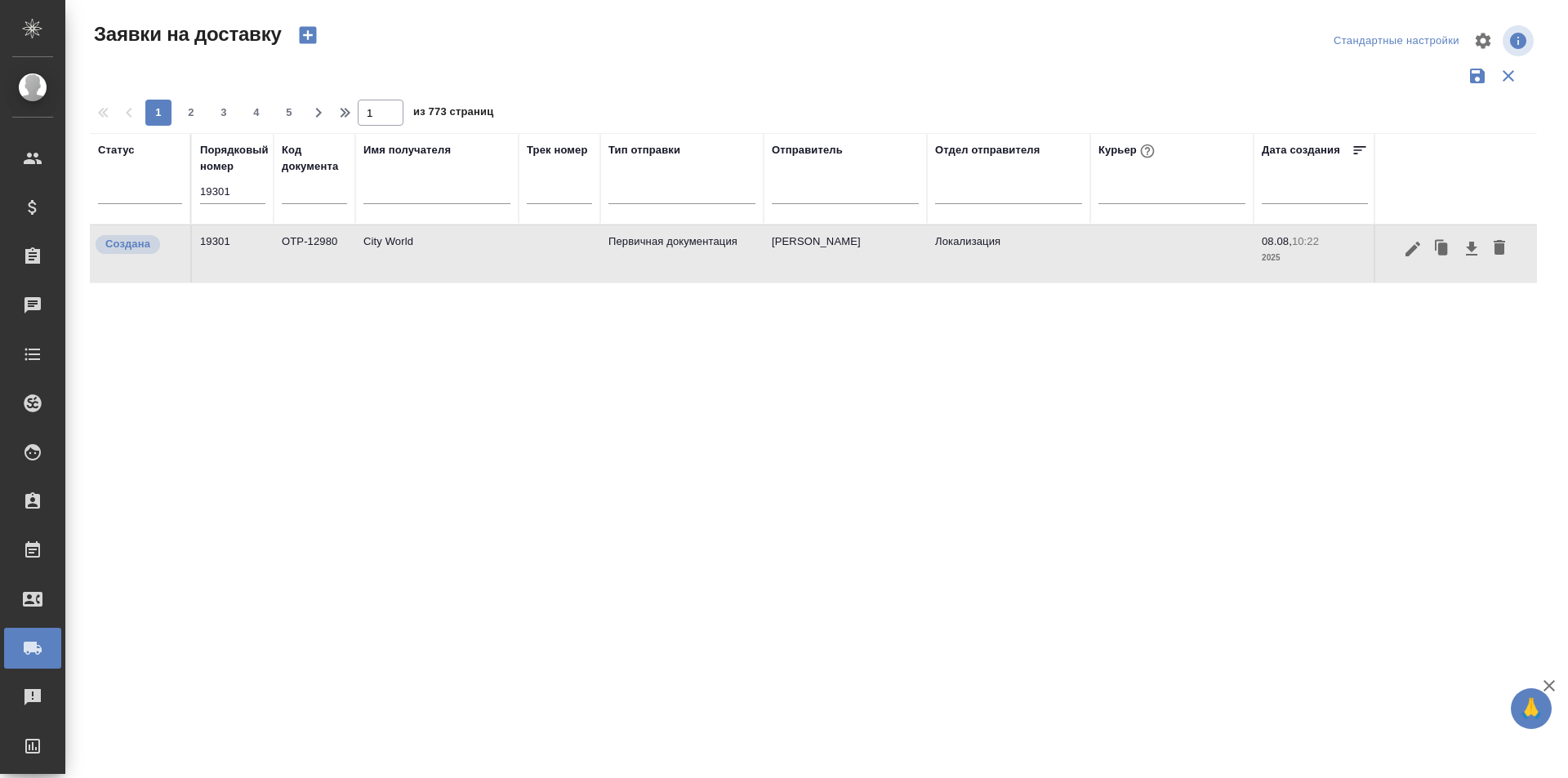
click at [223, 190] on input "19301" at bounding box center [233, 192] width 65 height 23
paste input "19"
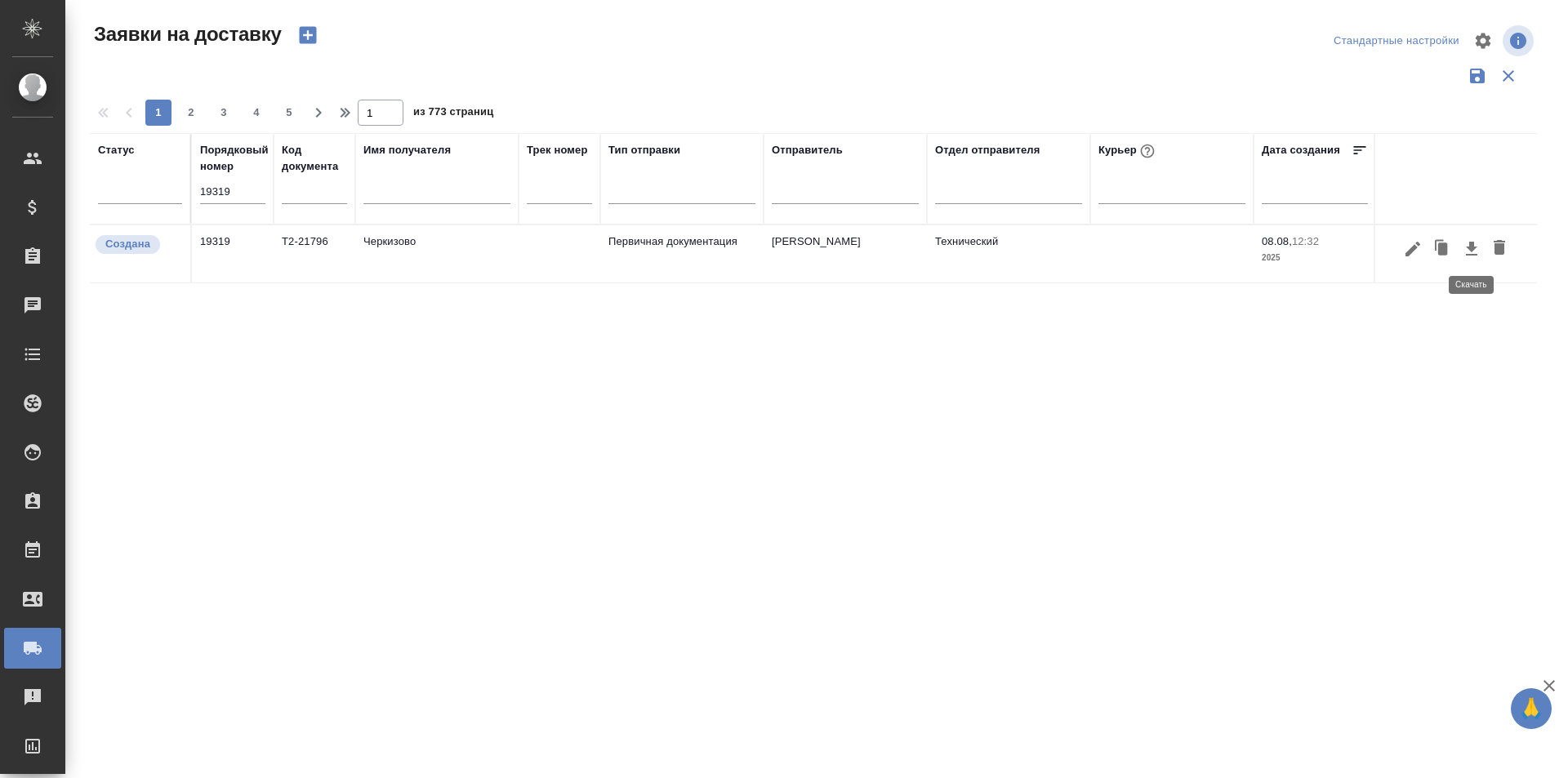
click at [1473, 256] on icon "button" at bounding box center [1471, 248] width 20 height 20
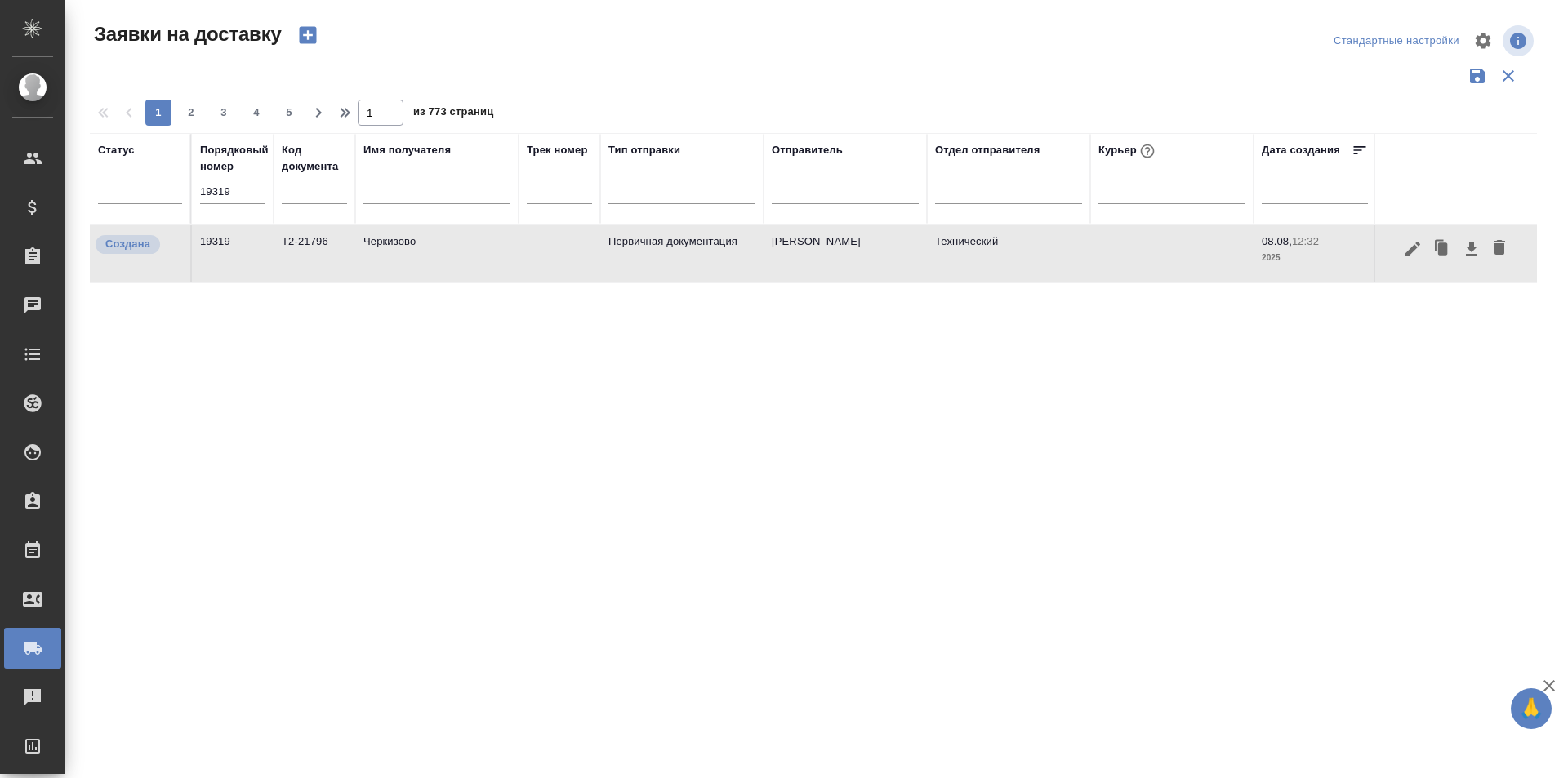
click at [224, 189] on input "19319" at bounding box center [233, 192] width 65 height 23
paste input "29"
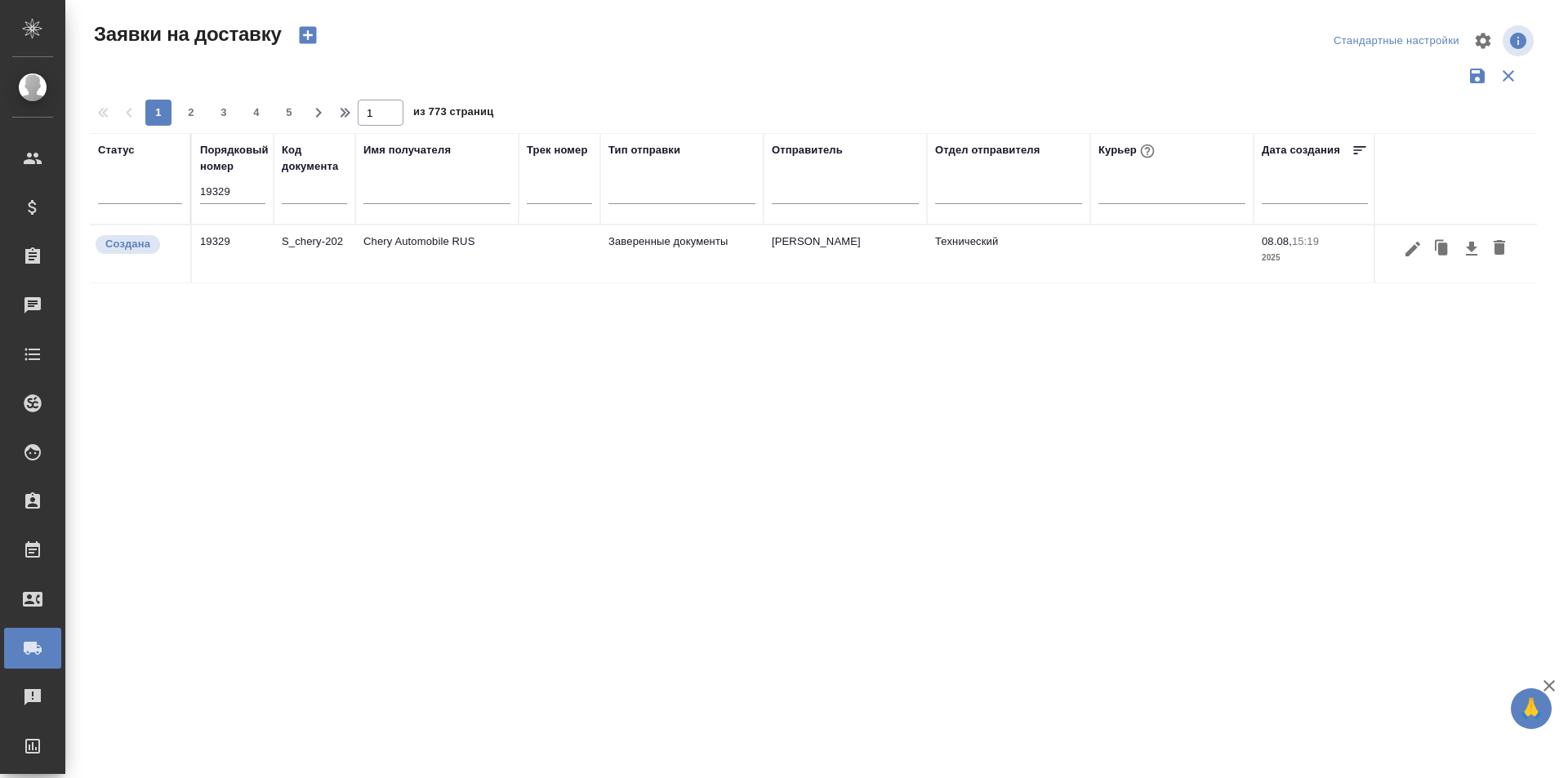
click at [1467, 251] on icon "button" at bounding box center [1471, 248] width 20 height 20
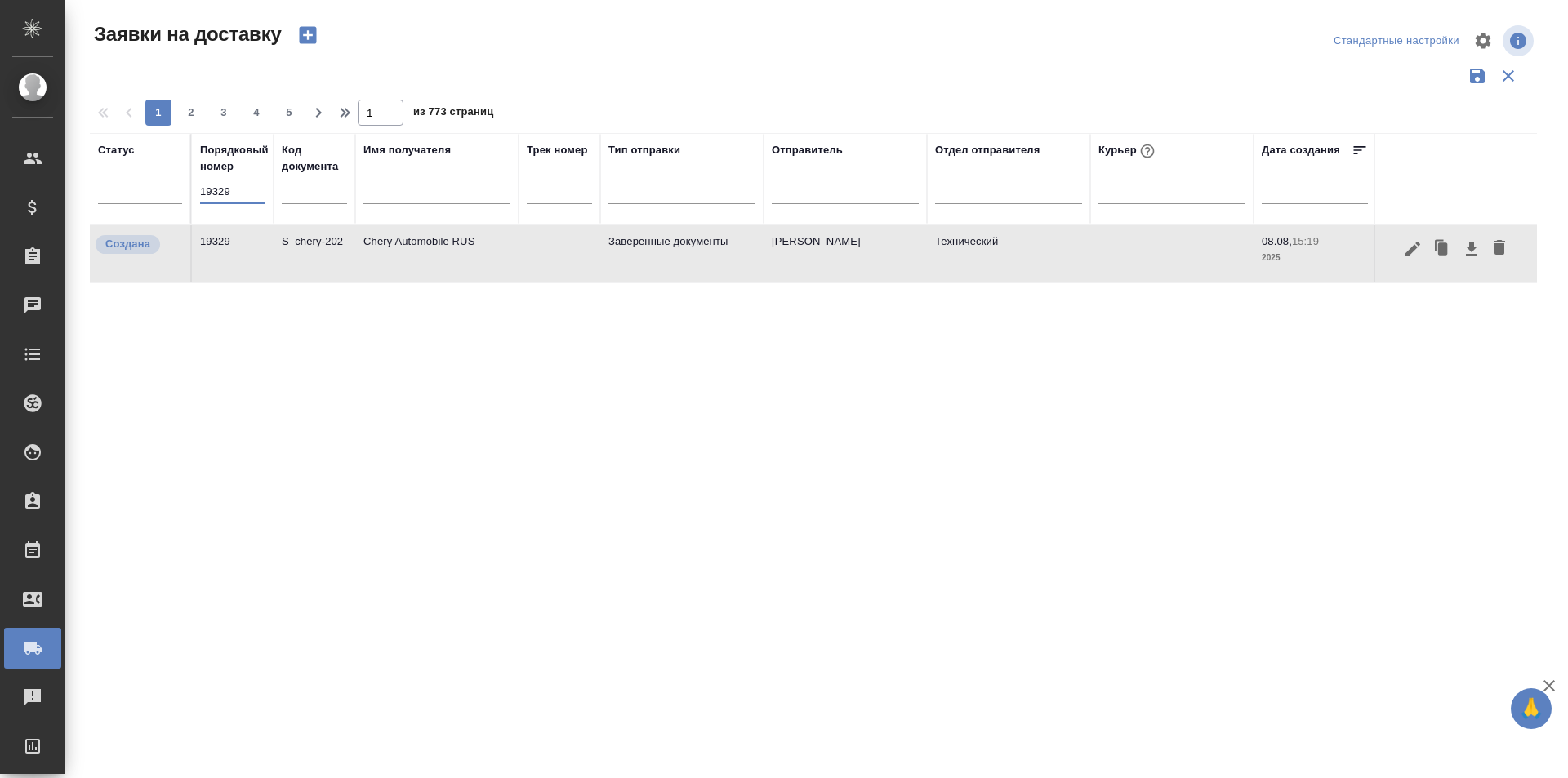
click at [248, 186] on input "19329" at bounding box center [233, 192] width 65 height 23
paste input "36"
type input "19336"
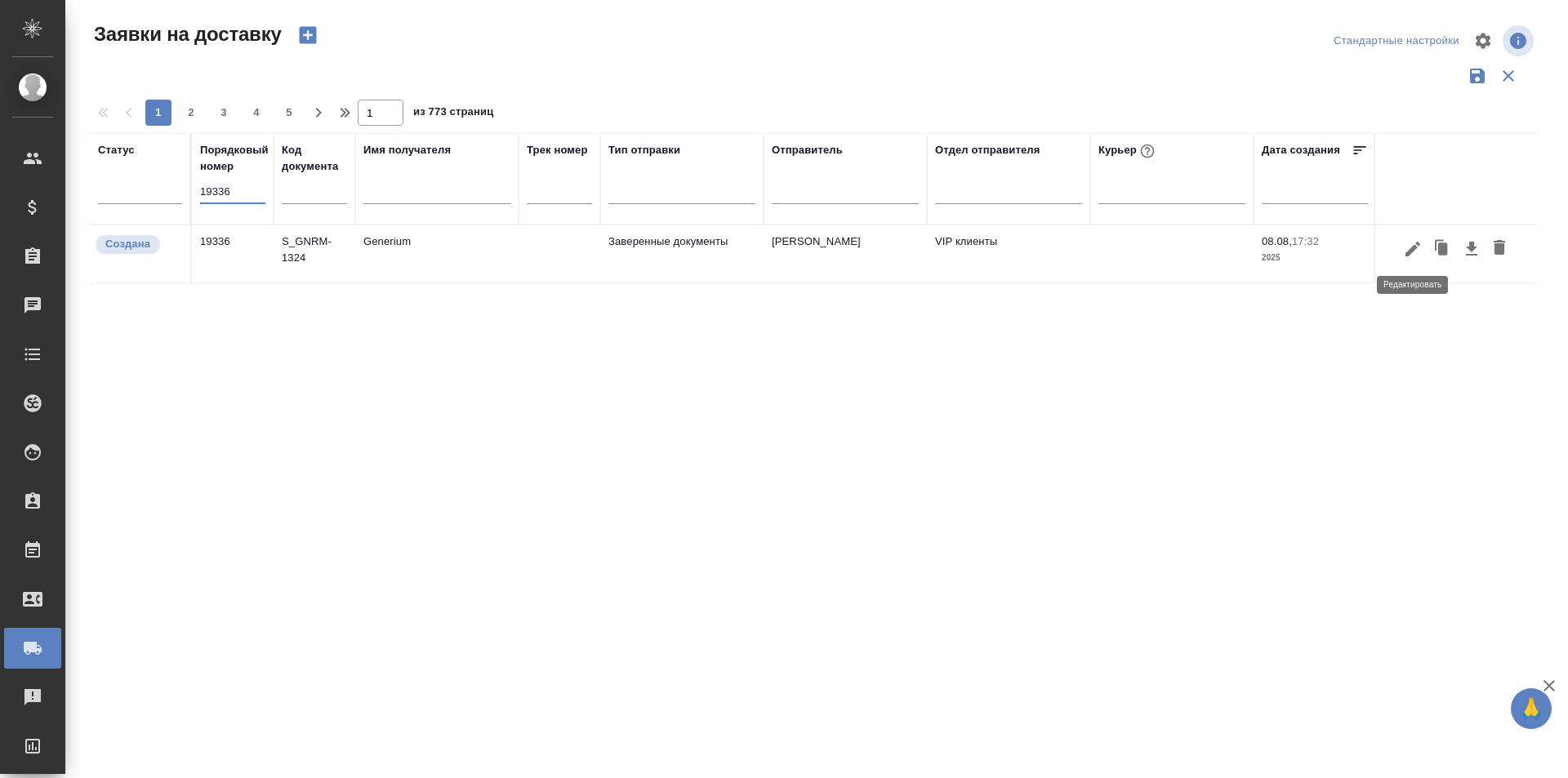
click at [1410, 243] on icon "button" at bounding box center [1413, 248] width 20 height 20
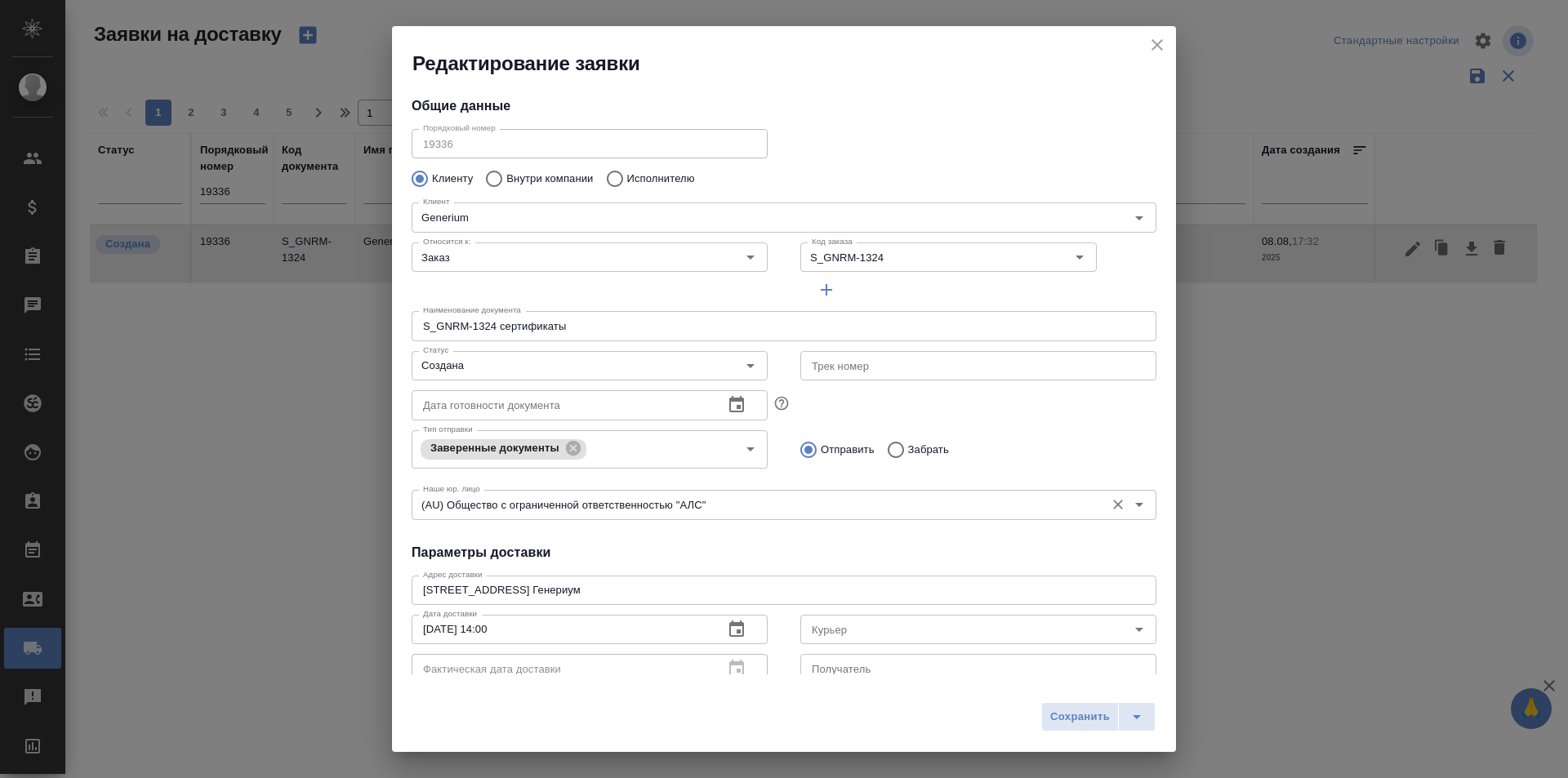
type input "[PERSON_NAME]"
type input "[PHONE_NUMBER]"
click at [1148, 718] on button "split button" at bounding box center [1137, 717] width 37 height 30
click at [1146, 693] on li "Сохранить и скачать" at bounding box center [1102, 682] width 130 height 26
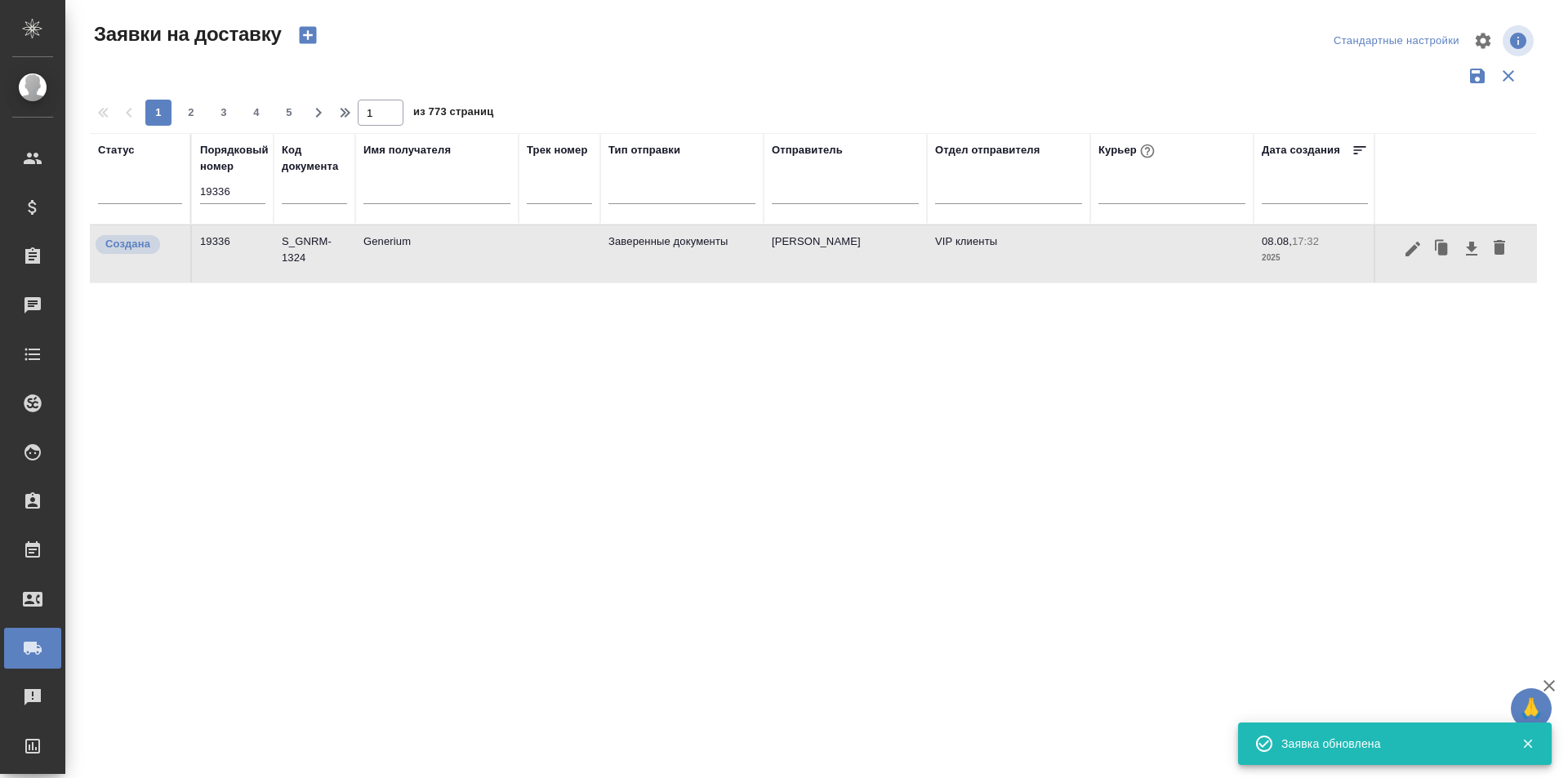
click at [224, 181] on input "19336" at bounding box center [233, 192] width 65 height 23
paste input "5"
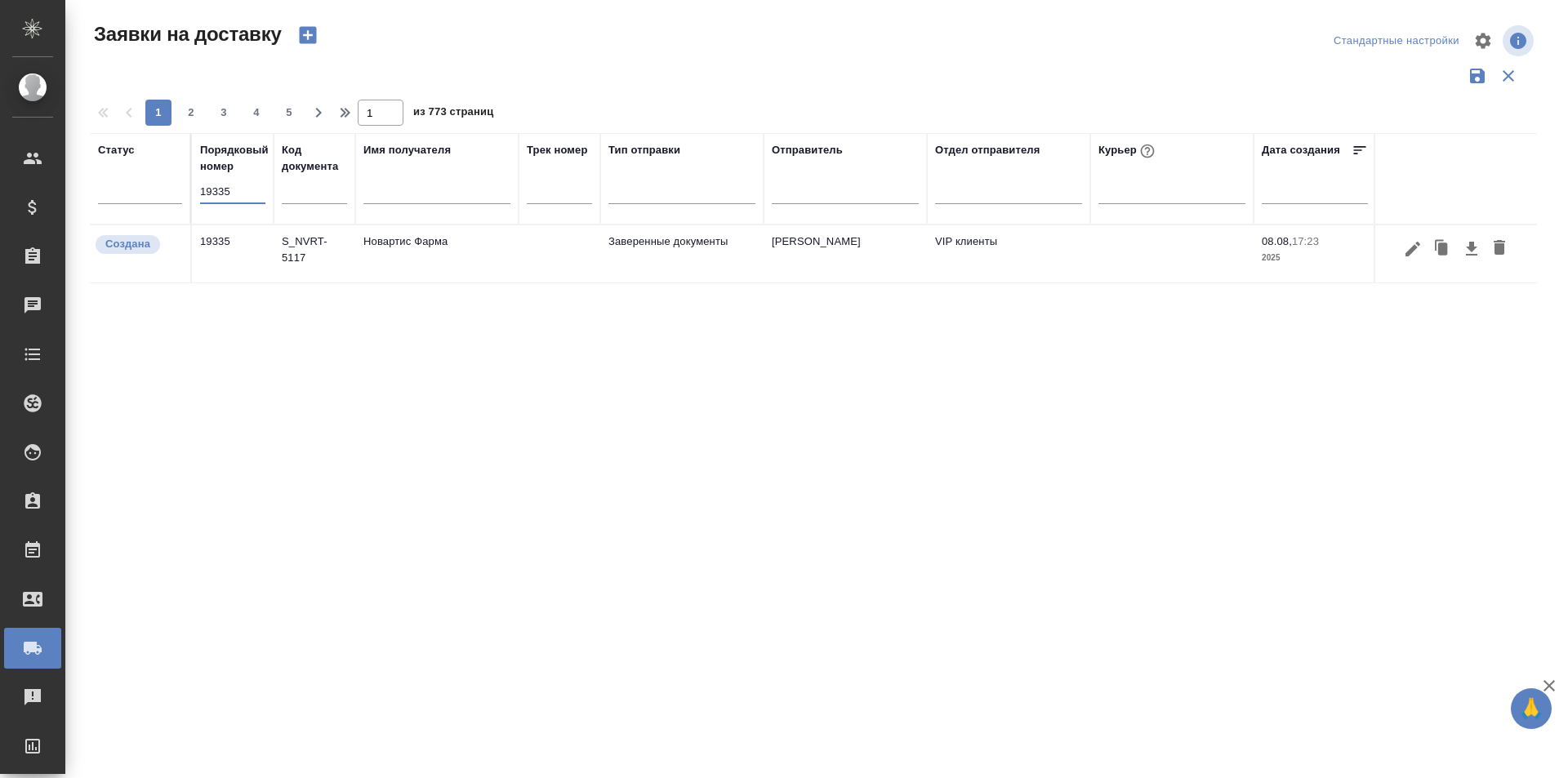
type input "19335"
click at [1460, 247] on button "button" at bounding box center [1472, 248] width 28 height 31
